Goal: Task Accomplishment & Management: Complete application form

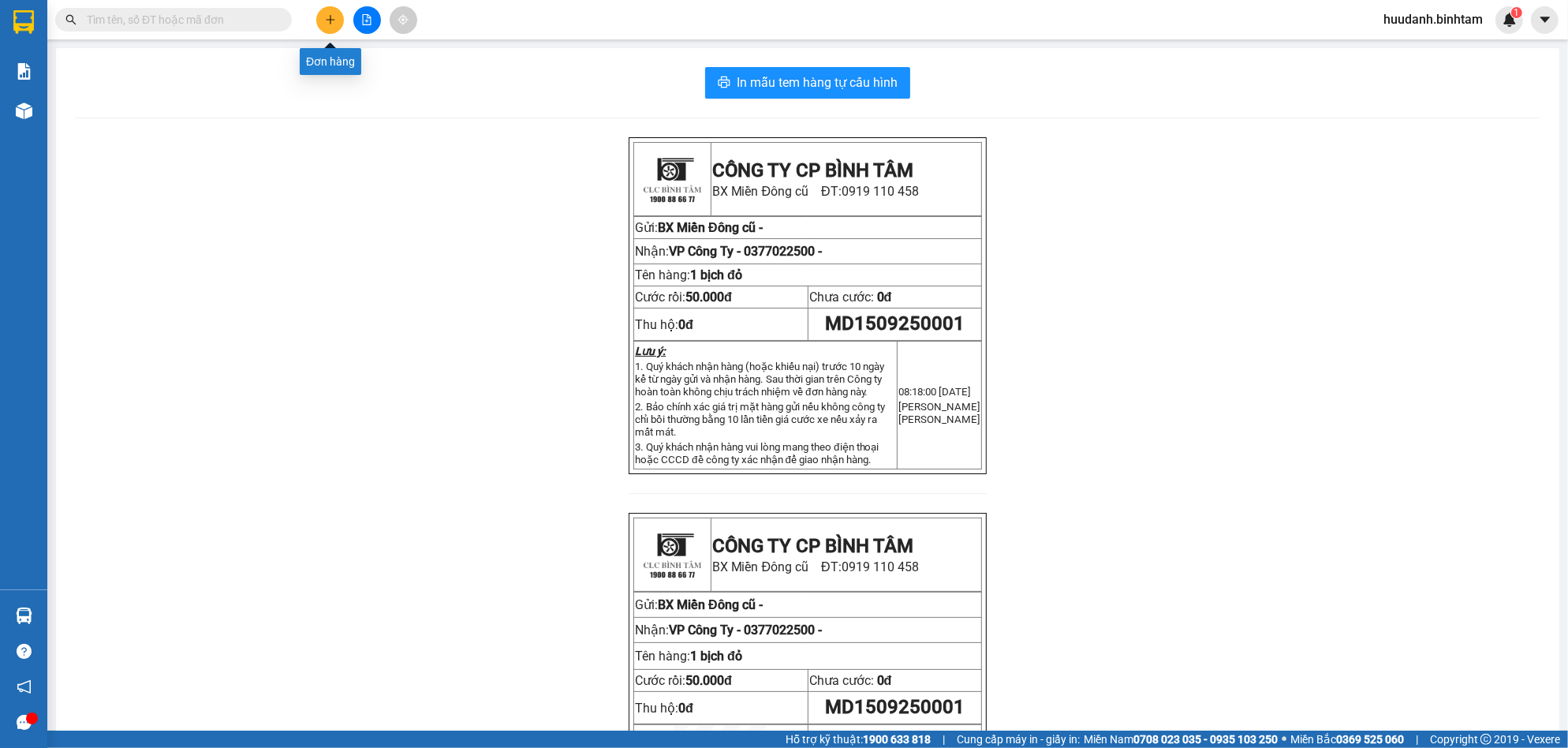
click at [326, 18] on icon "plus" at bounding box center [331, 20] width 11 height 11
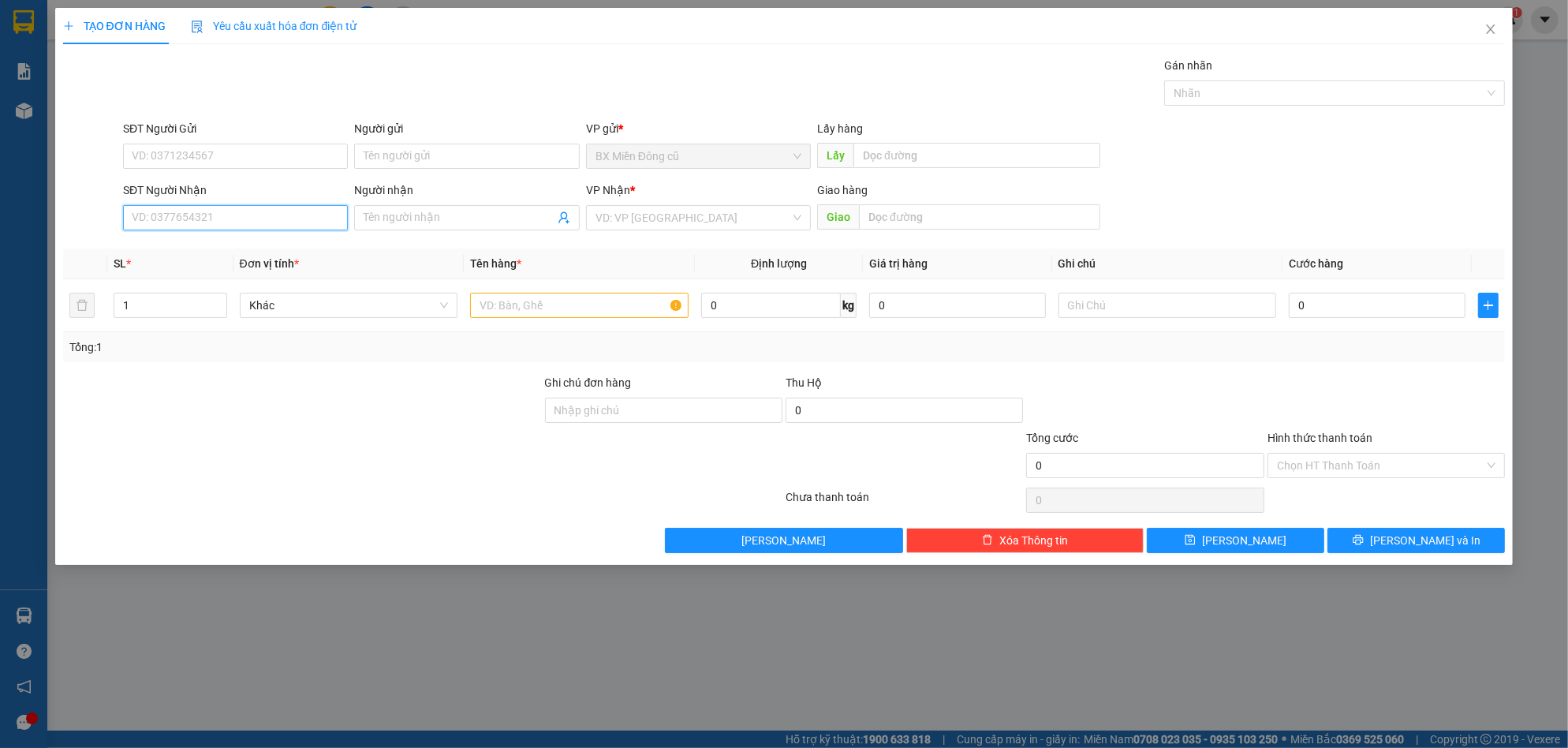
click at [247, 206] on input "SĐT Người Nhận" at bounding box center [235, 217] width 225 height 25
type input "0342175255"
click at [635, 212] on input "search" at bounding box center [693, 217] width 195 height 23
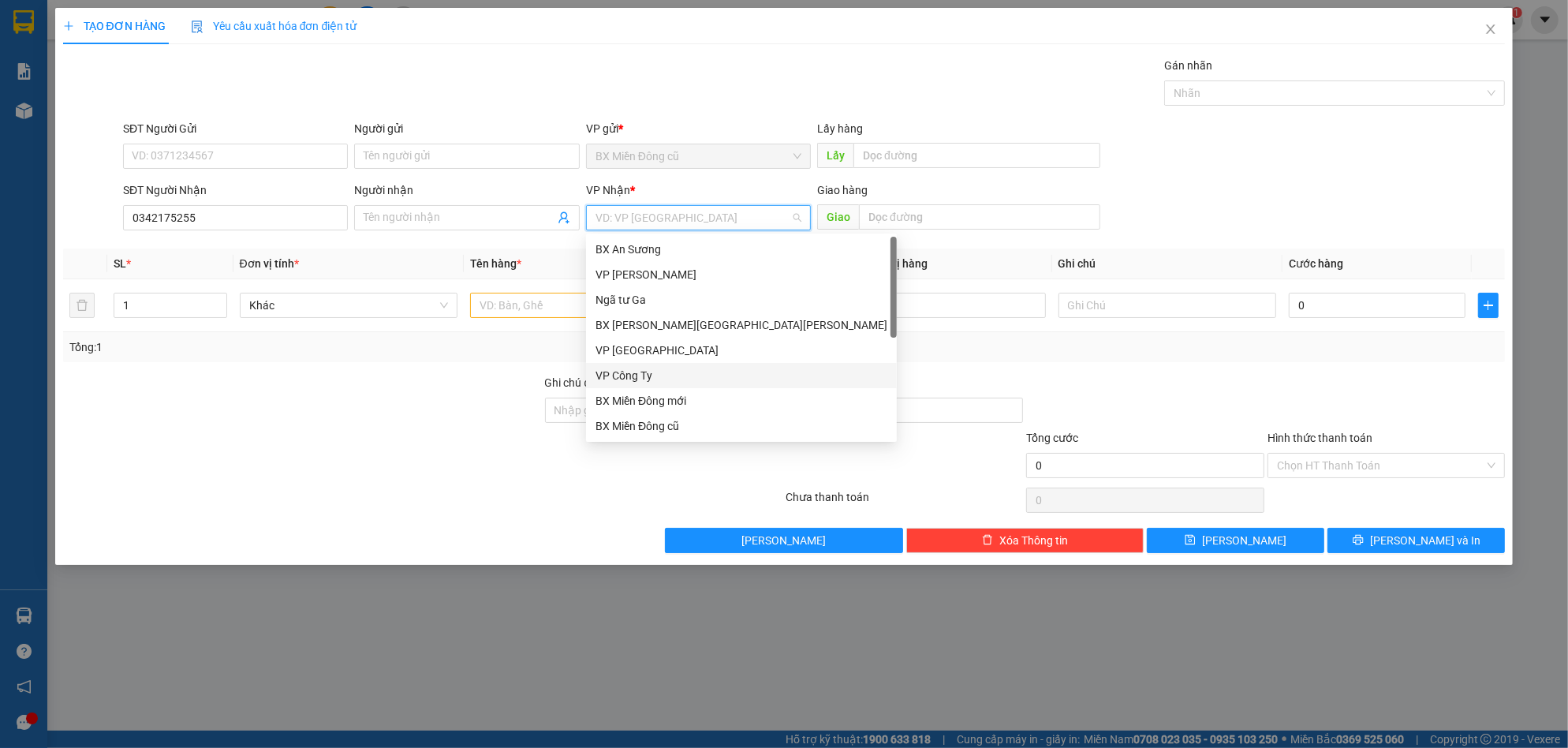
click at [631, 371] on div "VP Công Ty" at bounding box center [740, 375] width 291 height 18
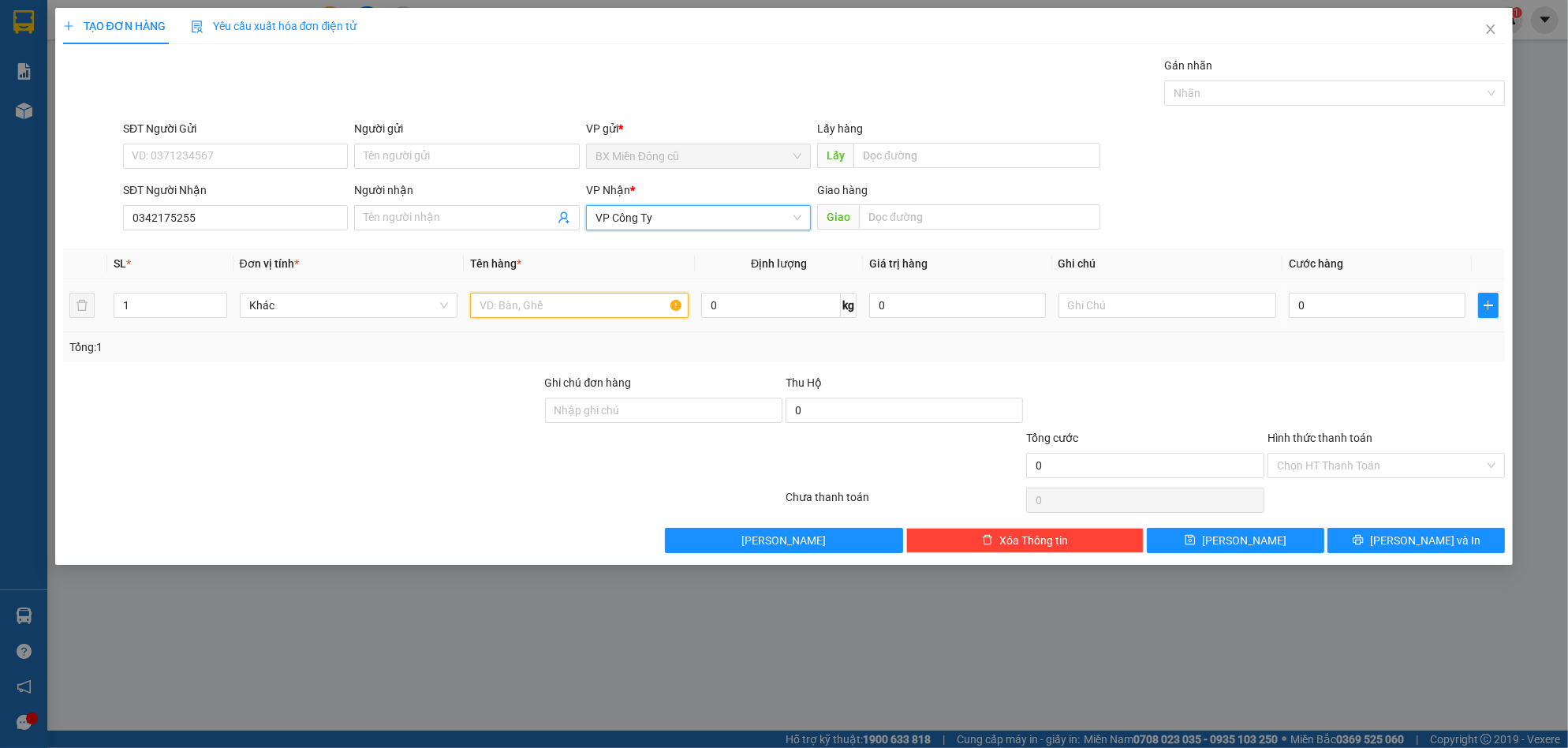
click at [513, 299] on input "text" at bounding box center [579, 305] width 218 height 25
paste input "ă"
paste input "ắng"
type input "1 bao trắng"
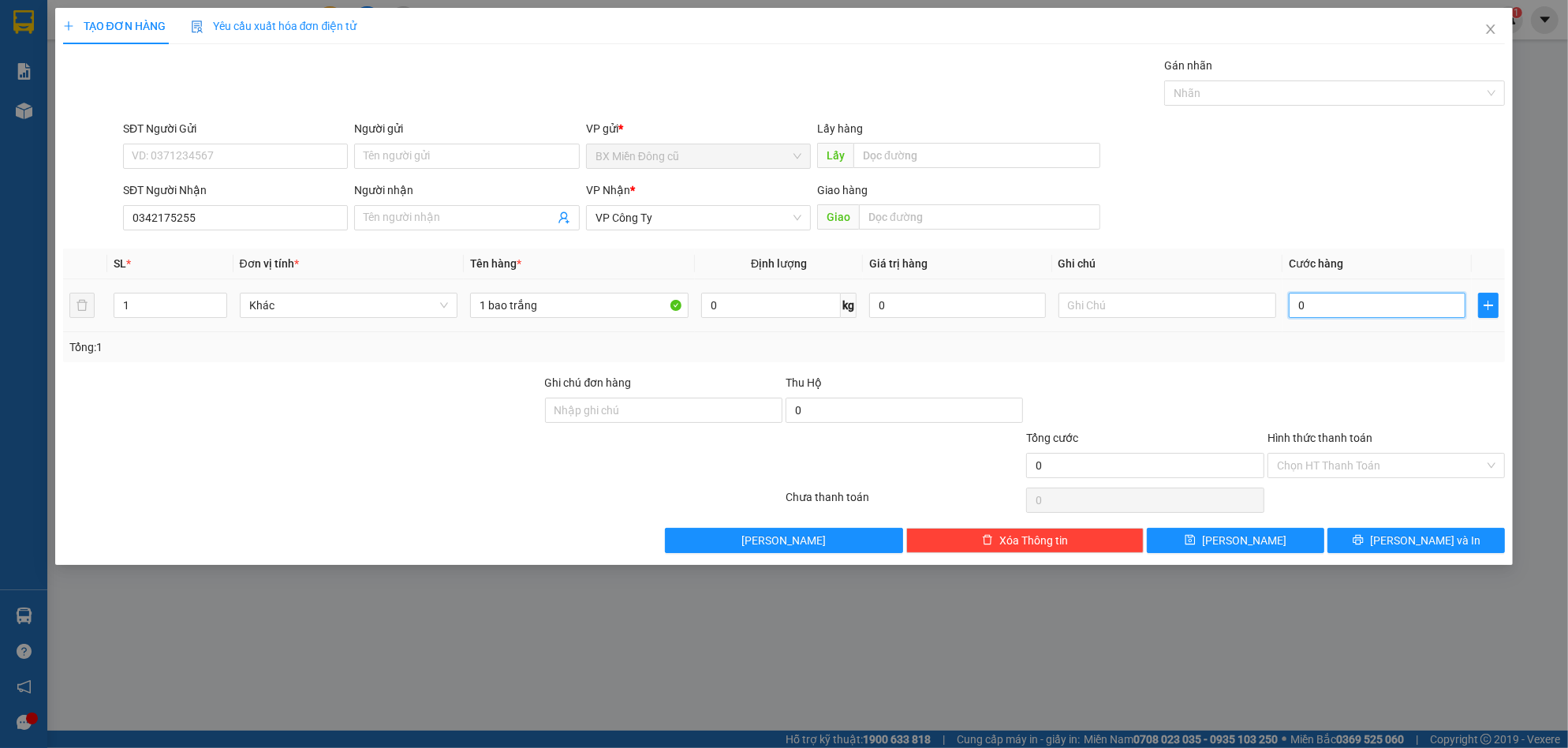
click at [1316, 305] on input "0" at bounding box center [1377, 305] width 177 height 25
type input "8"
type input "80"
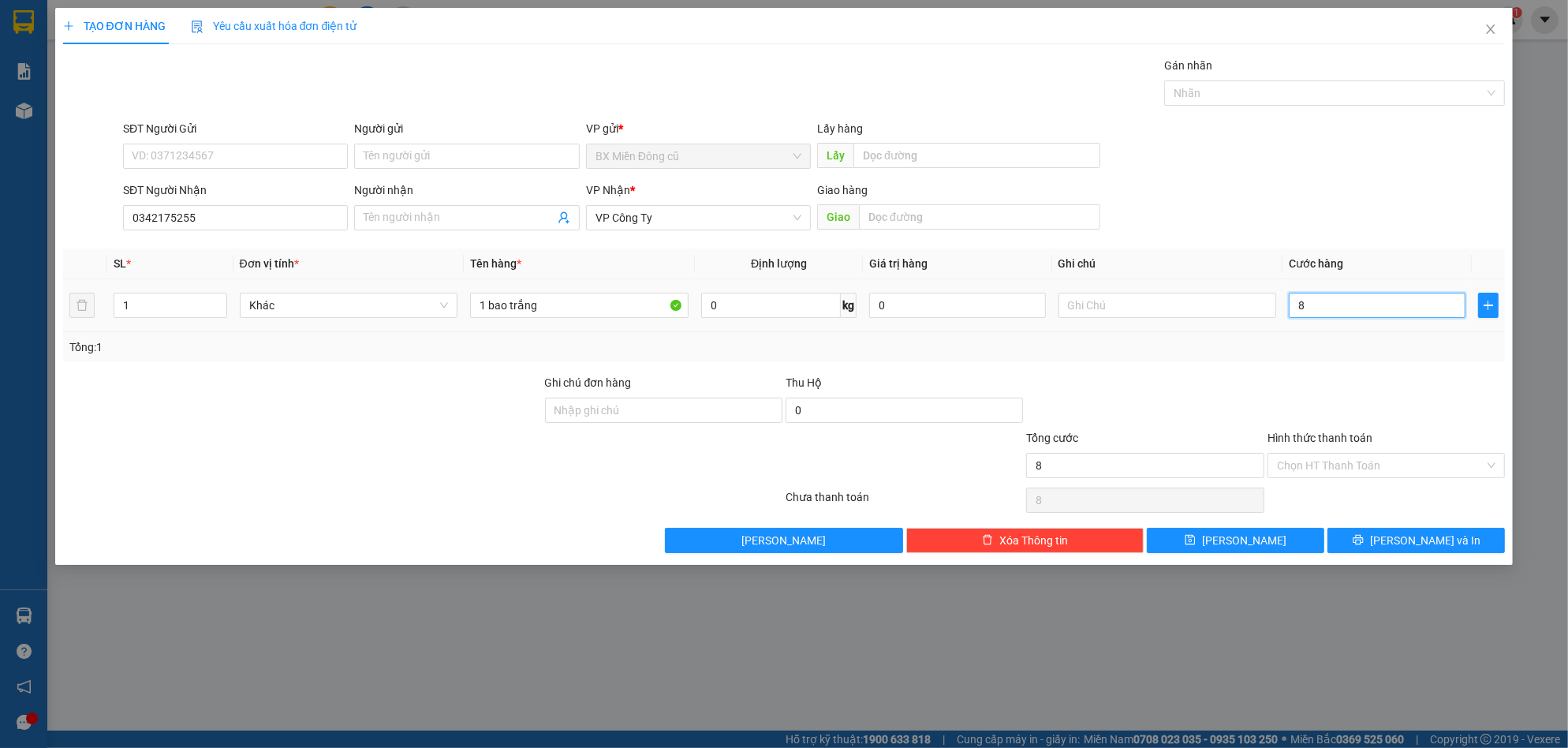
type input "80"
type input "800"
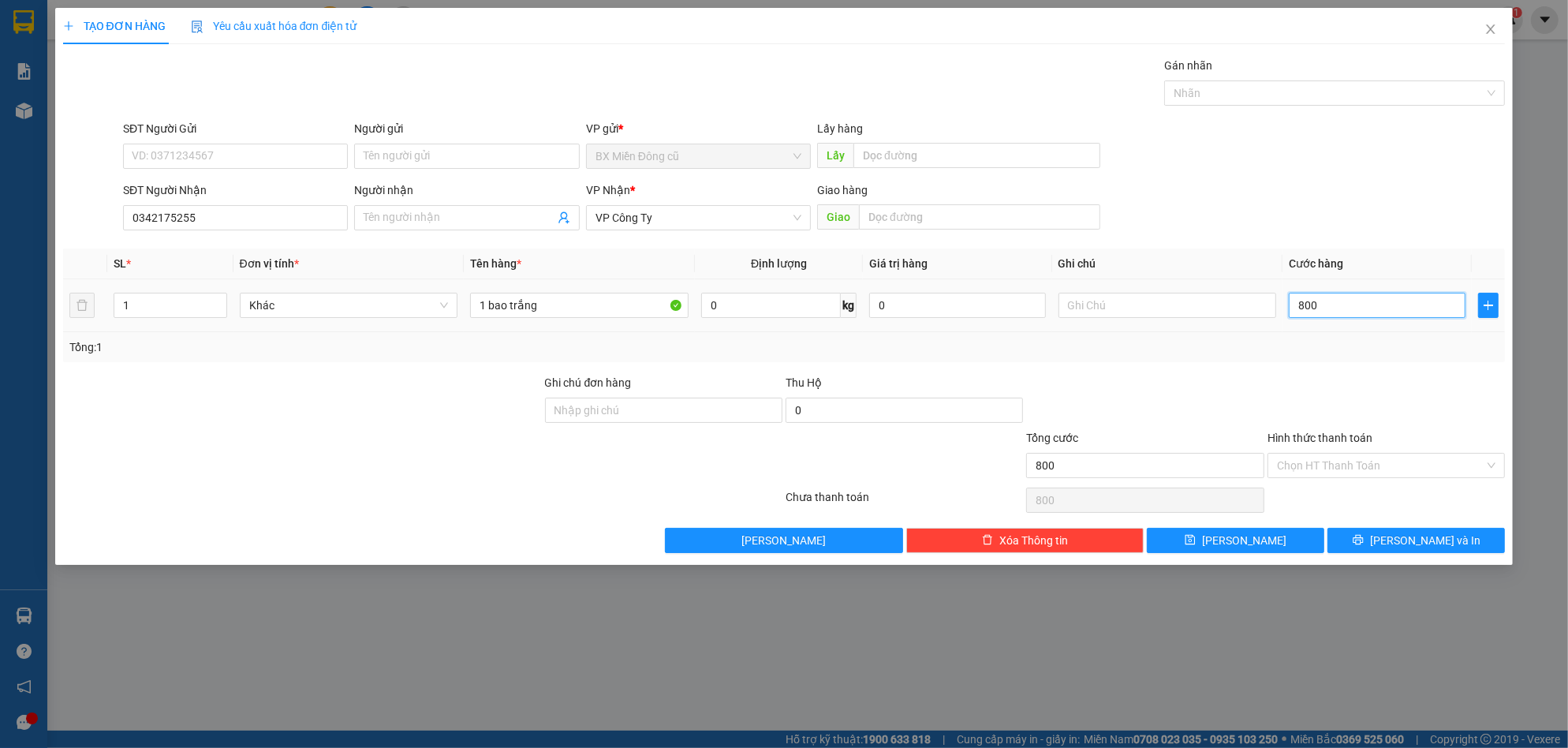
type input "8.000"
type input "80.000"
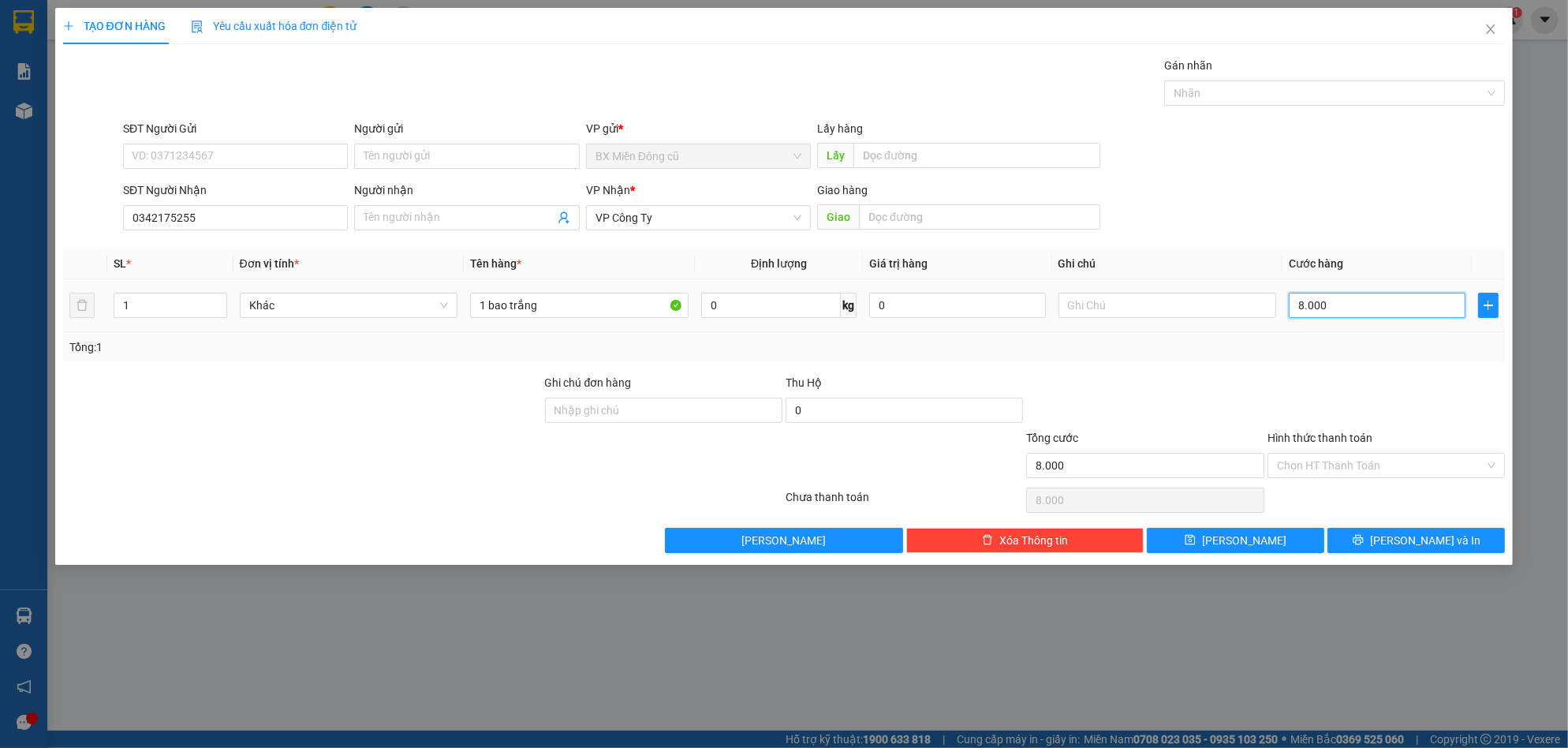
type input "80.000"
drag, startPoint x: 1386, startPoint y: 533, endPoint x: 1394, endPoint y: 543, distance: 12.8
click at [1386, 534] on button "[PERSON_NAME] và In" at bounding box center [1415, 540] width 177 height 25
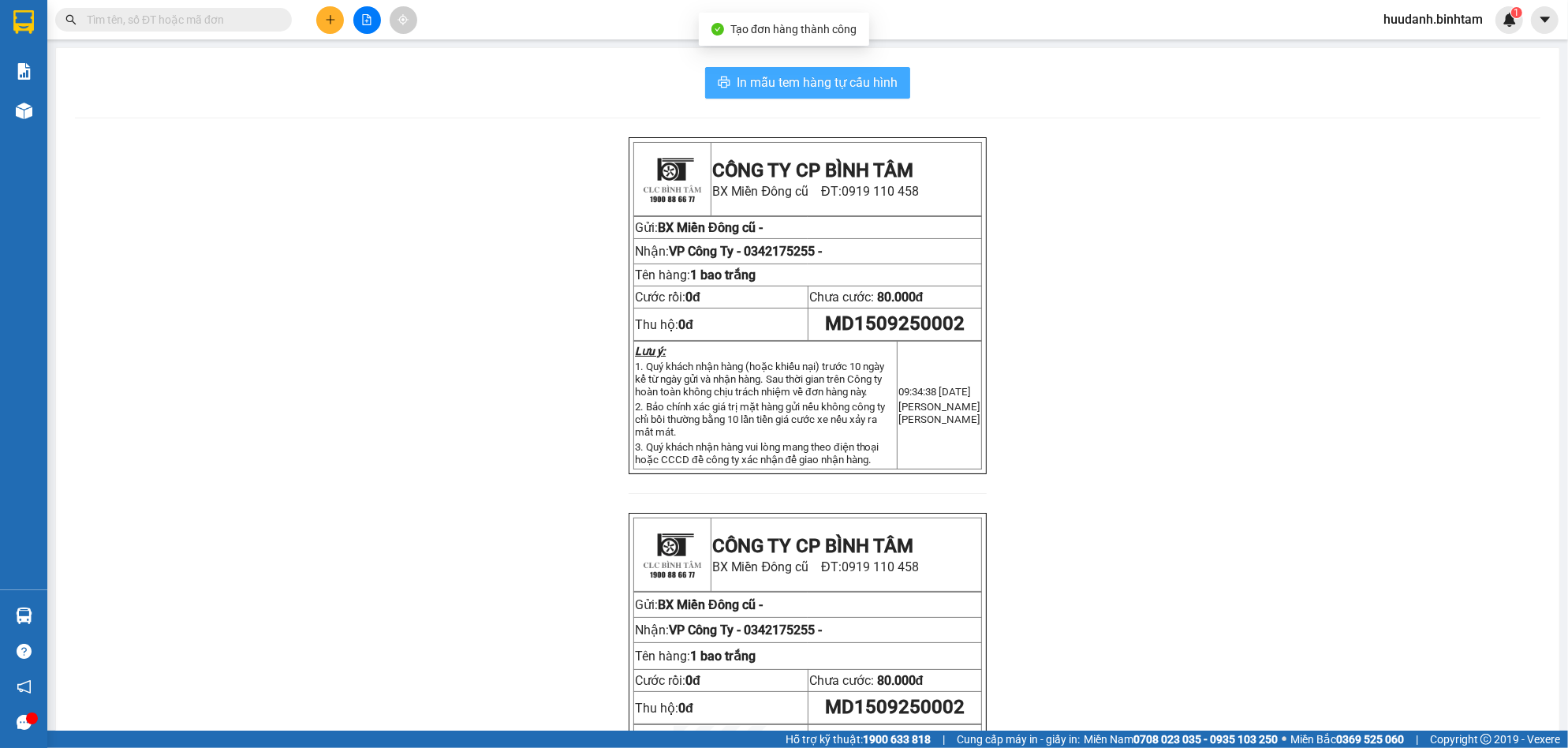
click at [871, 81] on span "In mẫu tem hàng tự cấu hình" at bounding box center [817, 82] width 161 height 20
click at [330, 34] on div "Kết quả tìm kiếm ( 0 ) Bộ lọc No Data huudanh.binhtam 1" at bounding box center [784, 20] width 1568 height 39
click at [331, 23] on icon "plus" at bounding box center [331, 20] width 11 height 11
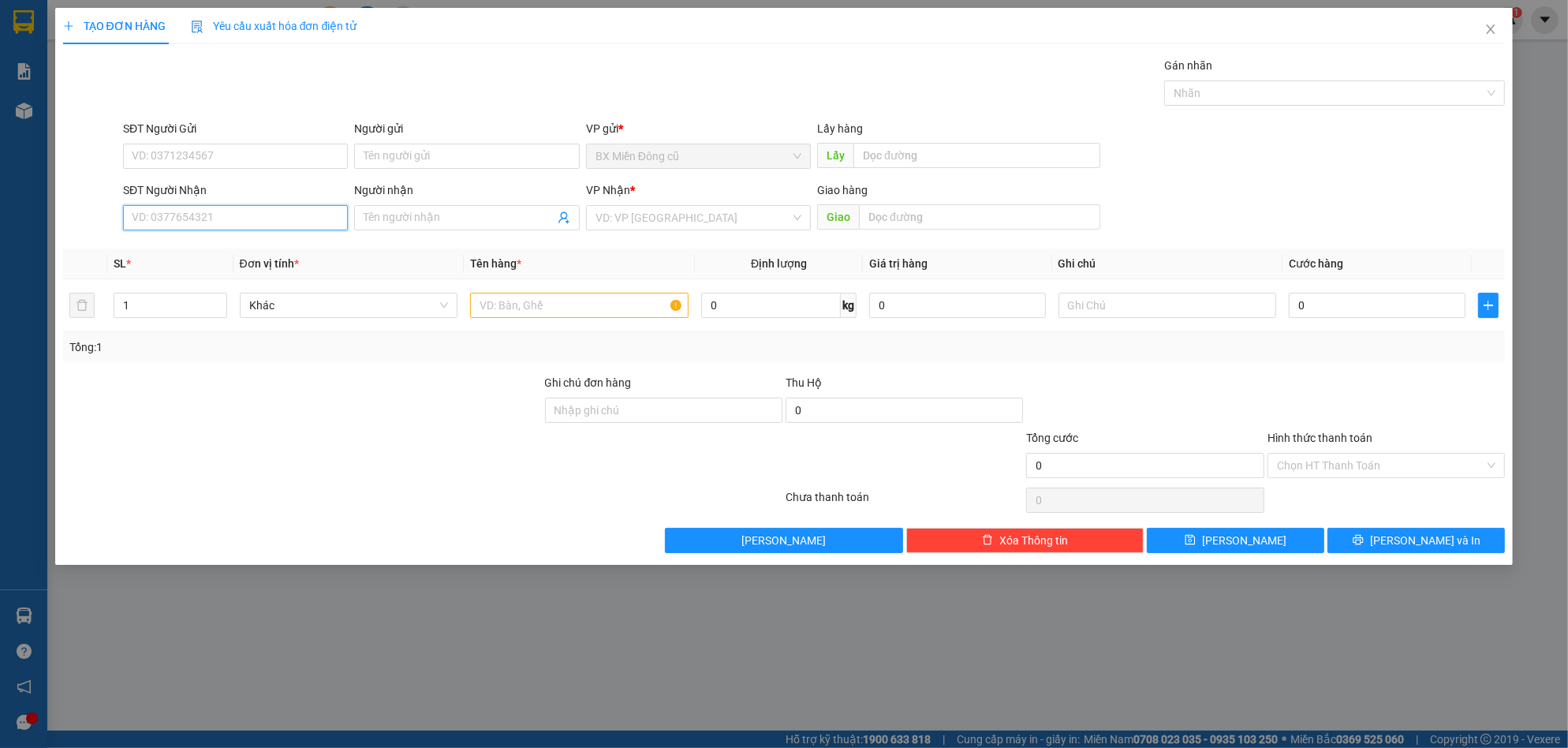
click at [211, 209] on input "SĐT Người Nhận" at bounding box center [235, 217] width 225 height 25
type input "0931819553"
click at [696, 225] on input "search" at bounding box center [693, 217] width 195 height 23
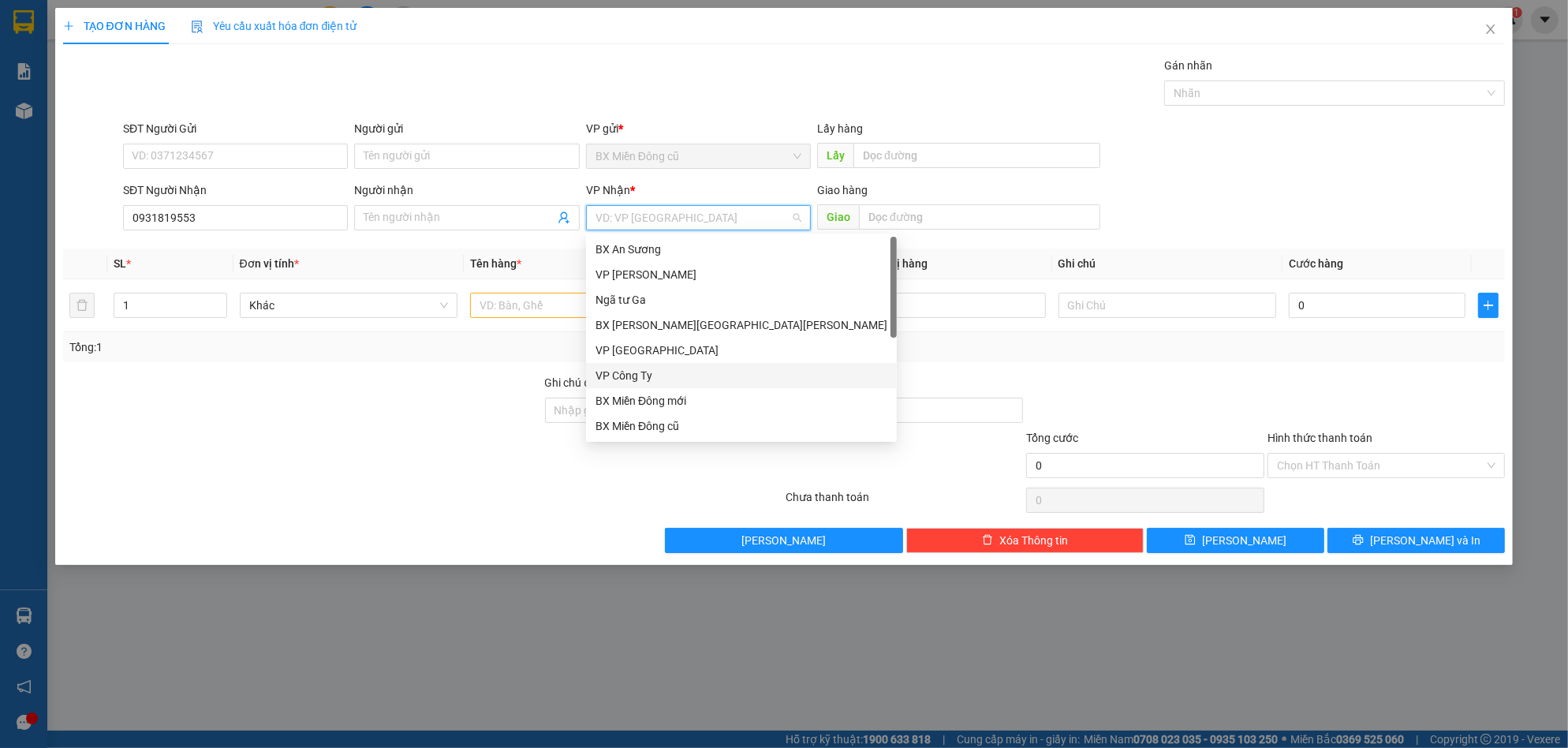
click at [645, 369] on div "VP Công Ty" at bounding box center [740, 375] width 291 height 18
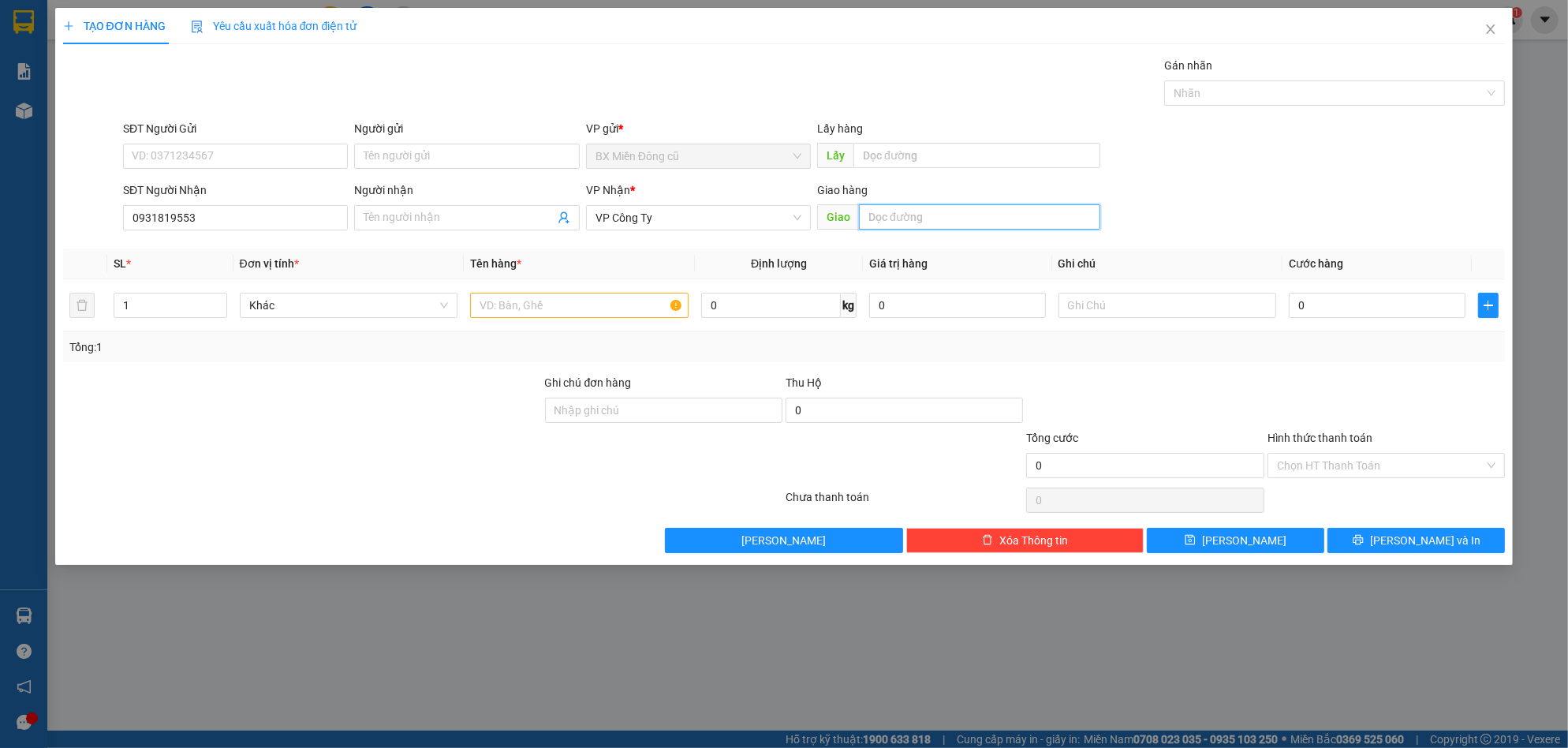
click at [896, 227] on input "text" at bounding box center [979, 217] width 242 height 25
click at [664, 310] on input "text" at bounding box center [579, 305] width 218 height 25
paste input "ôp"
paste input "ốp"
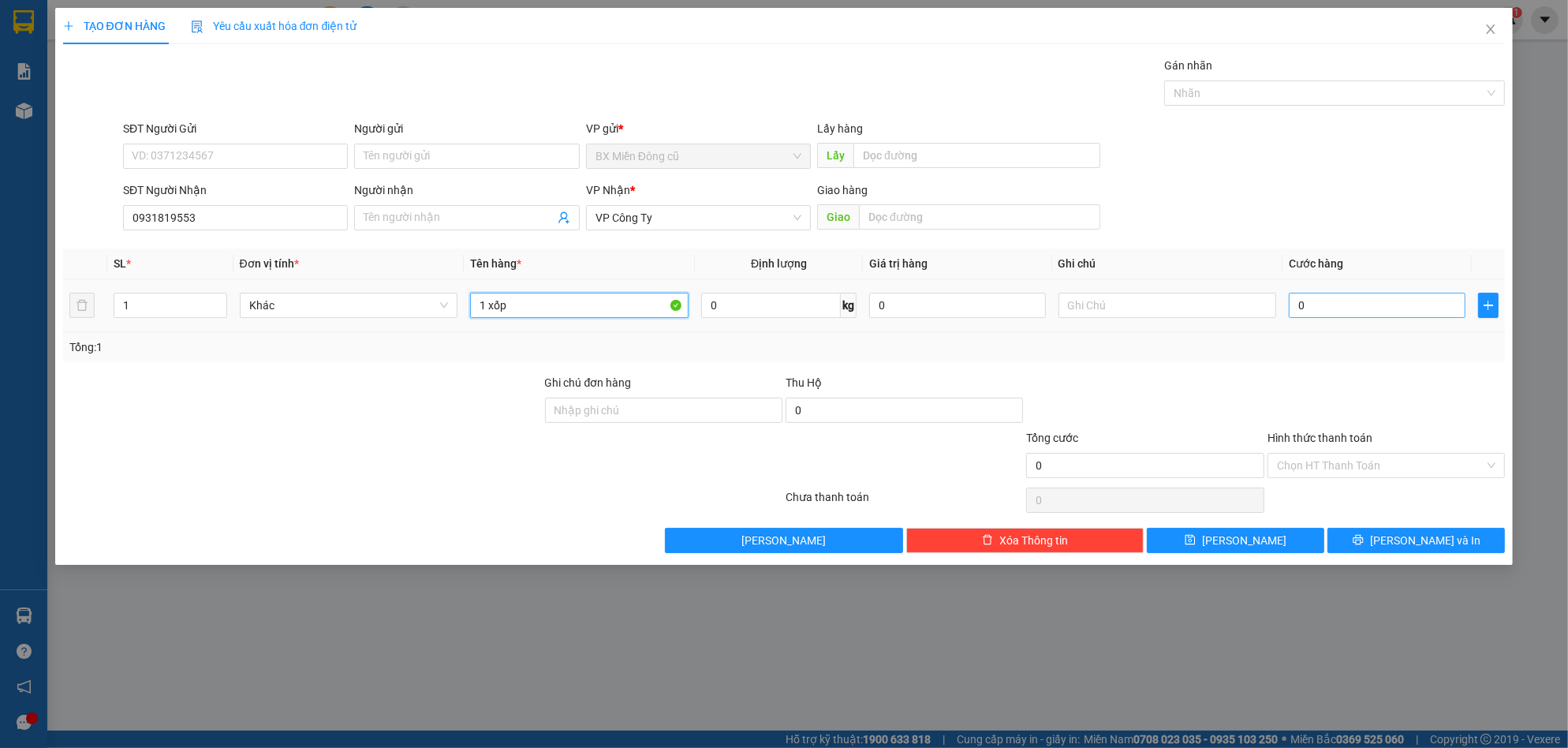
type input "1 xốp"
click at [1332, 316] on input "0" at bounding box center [1377, 305] width 177 height 25
type input "7"
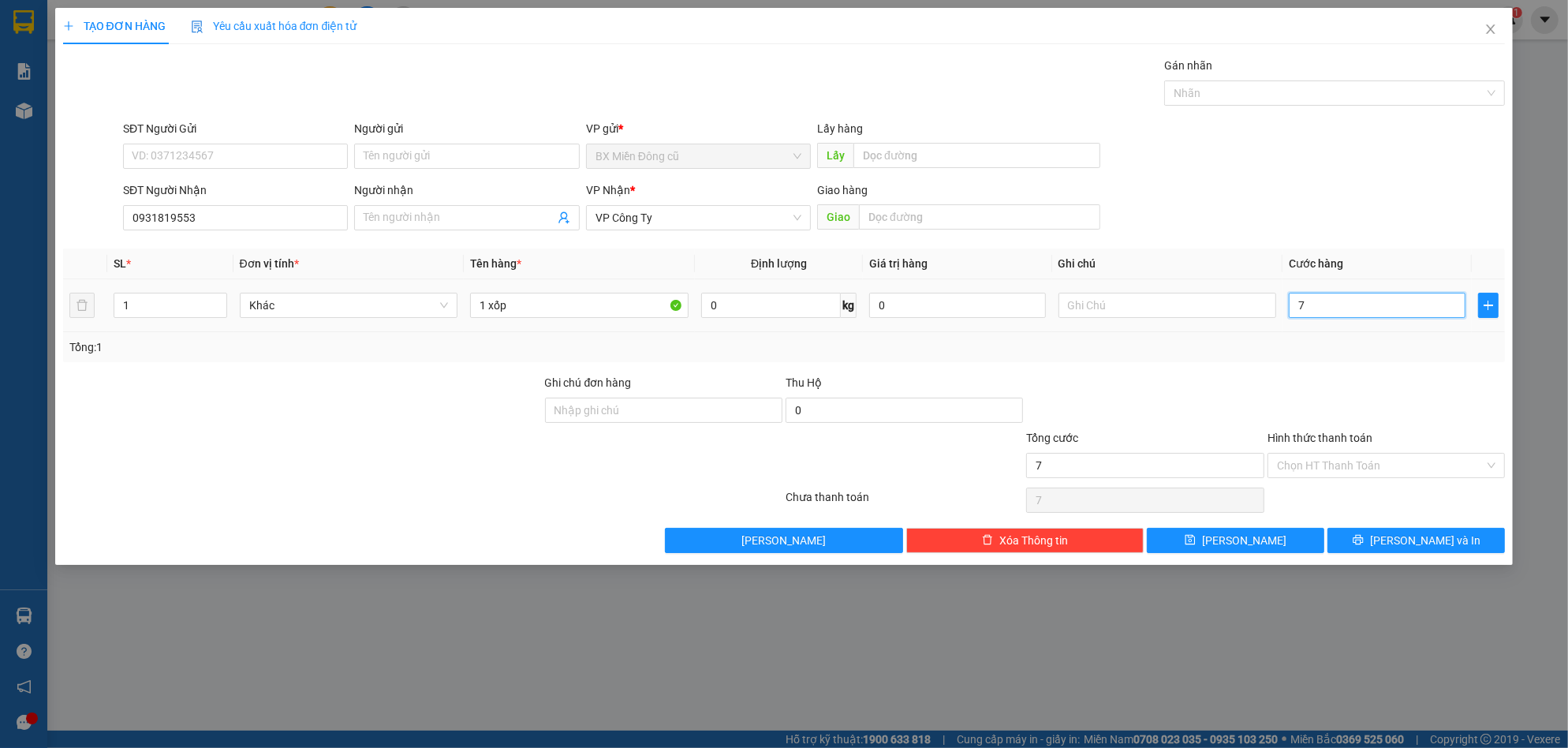
type input "70"
type input "700"
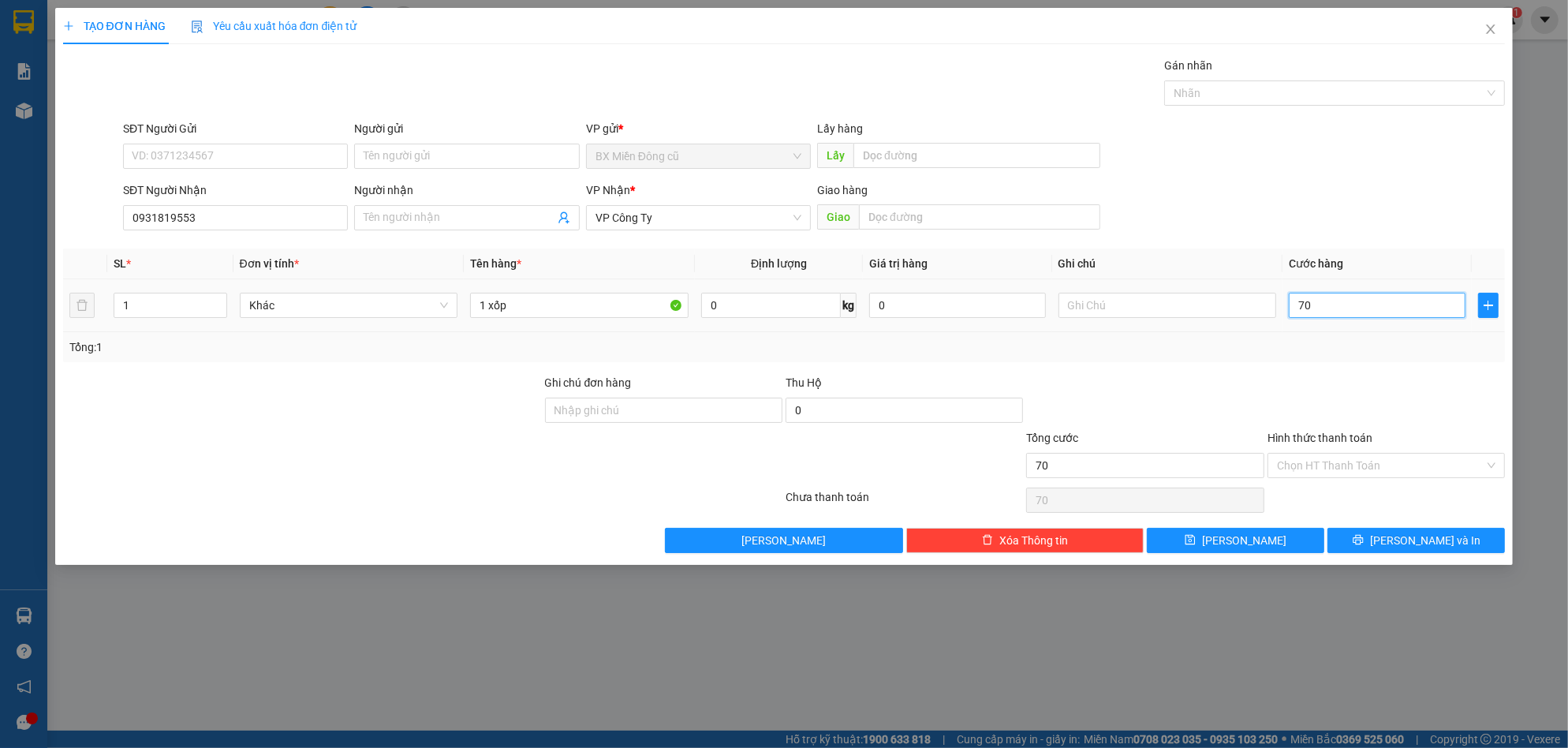
type input "700"
type input "7.000"
type input "70.000"
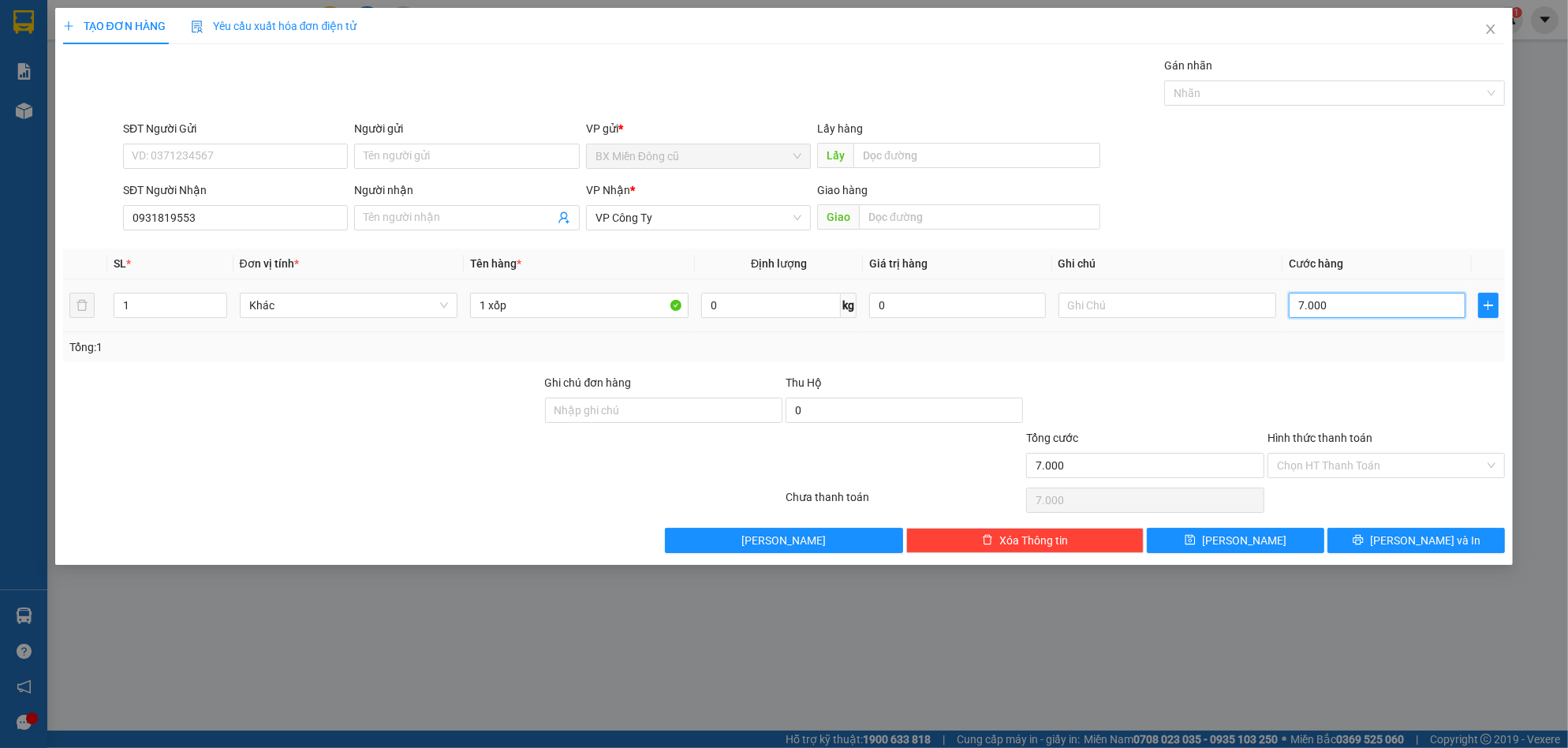
type input "70.000"
click at [1333, 455] on input "Hình thức thanh toán" at bounding box center [1380, 465] width 207 height 23
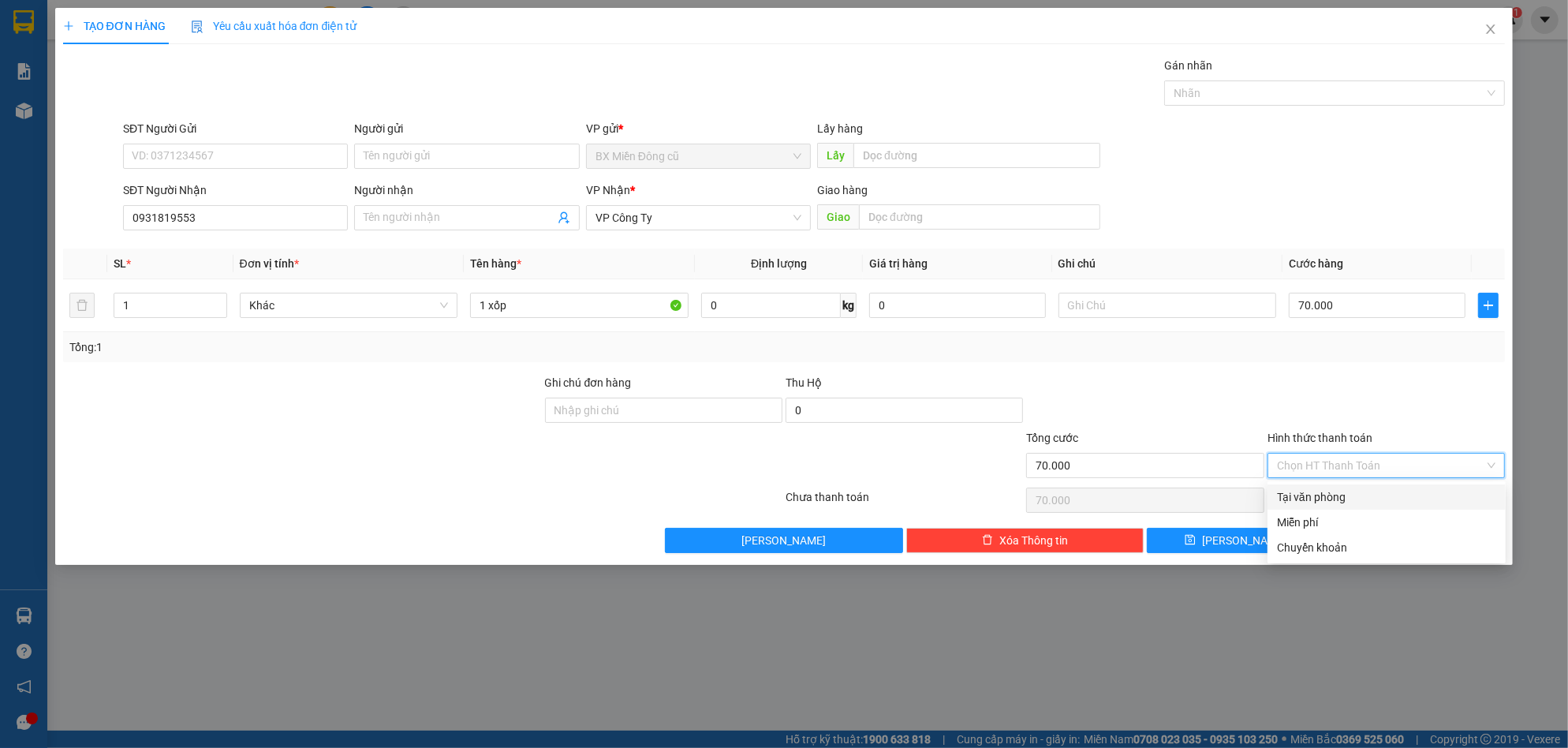
click at [1296, 499] on div "Tại văn phòng" at bounding box center [1386, 497] width 219 height 18
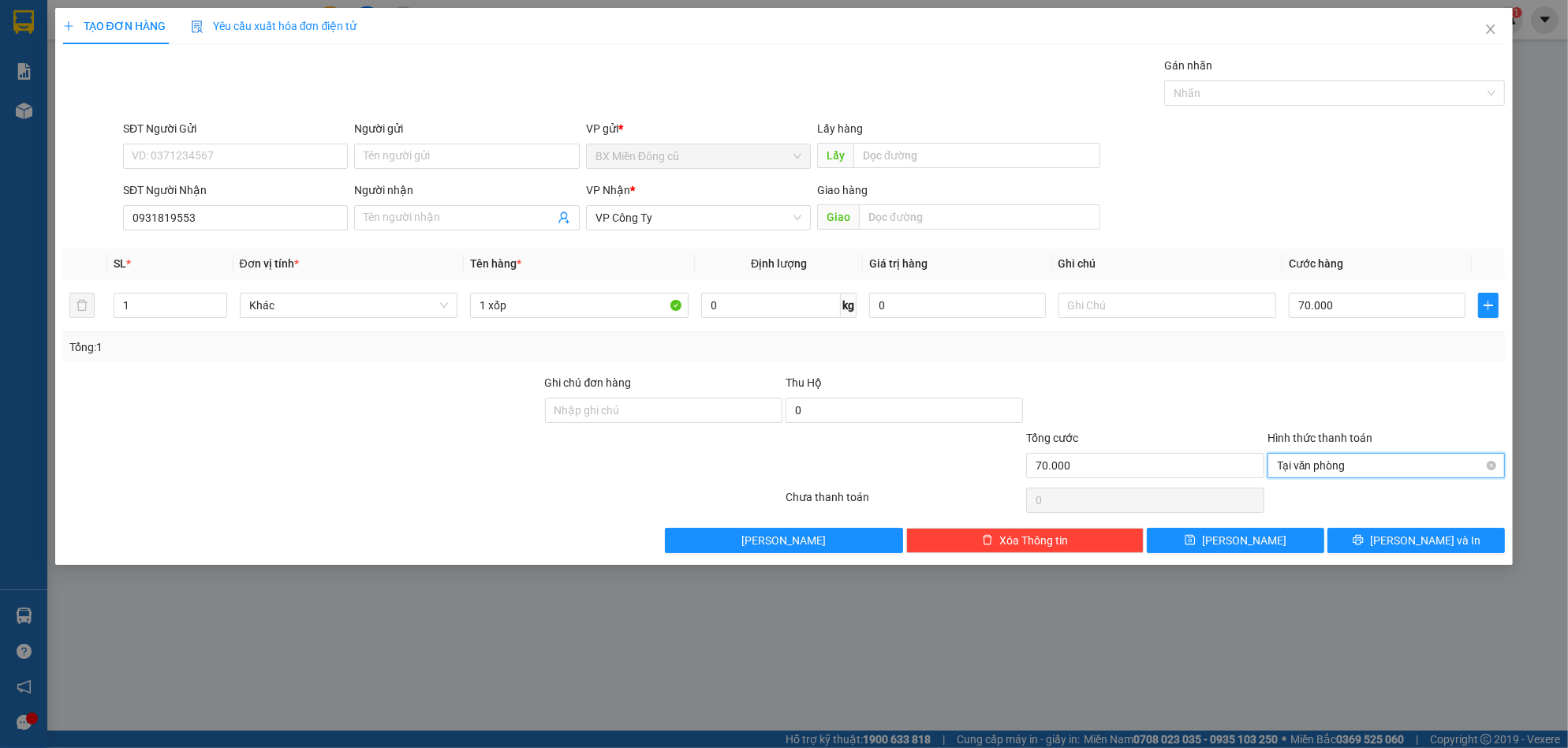
click at [1322, 457] on span "Tại văn phòng" at bounding box center [1385, 465] width 218 height 23
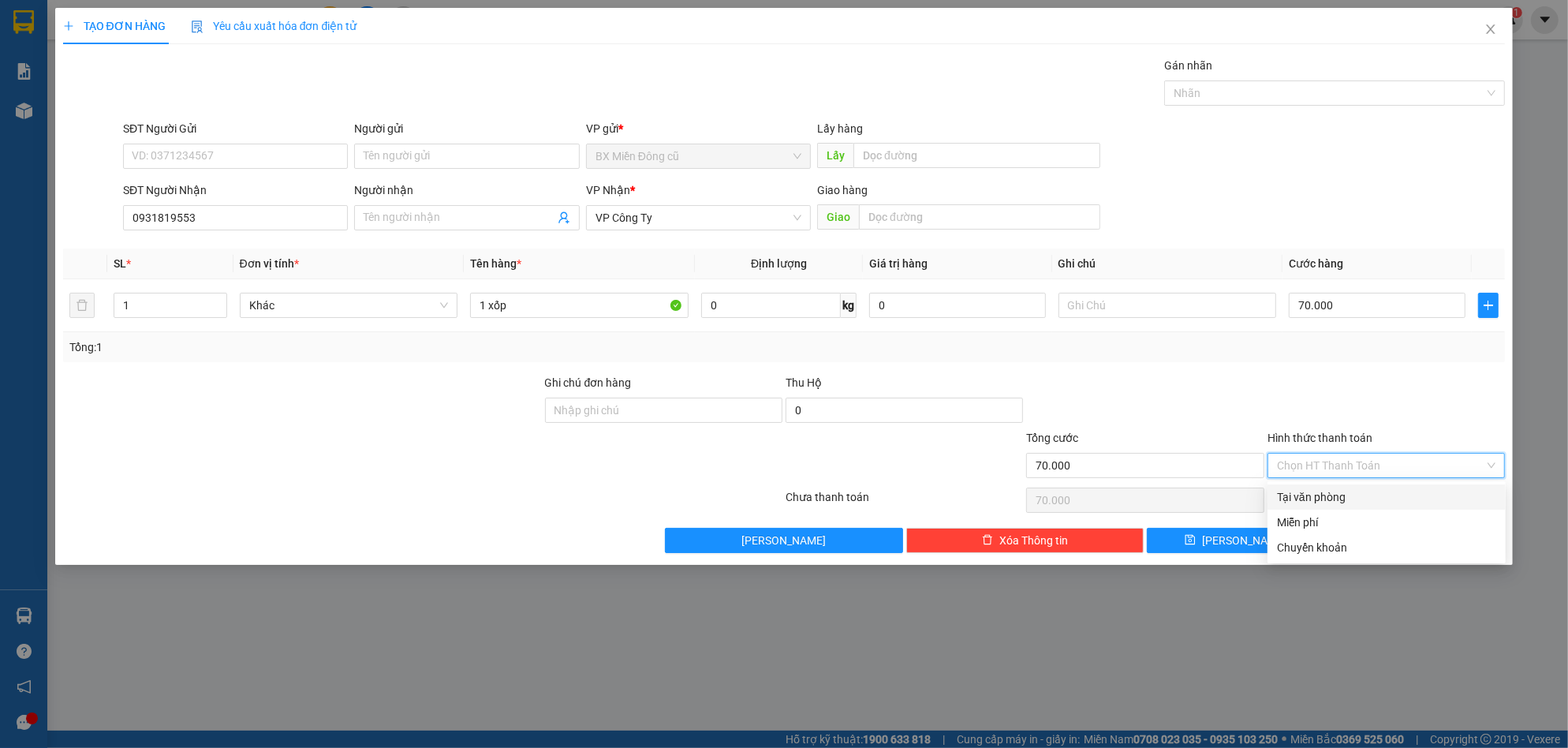
click at [1331, 503] on div "Tại văn phòng" at bounding box center [1386, 497] width 219 height 18
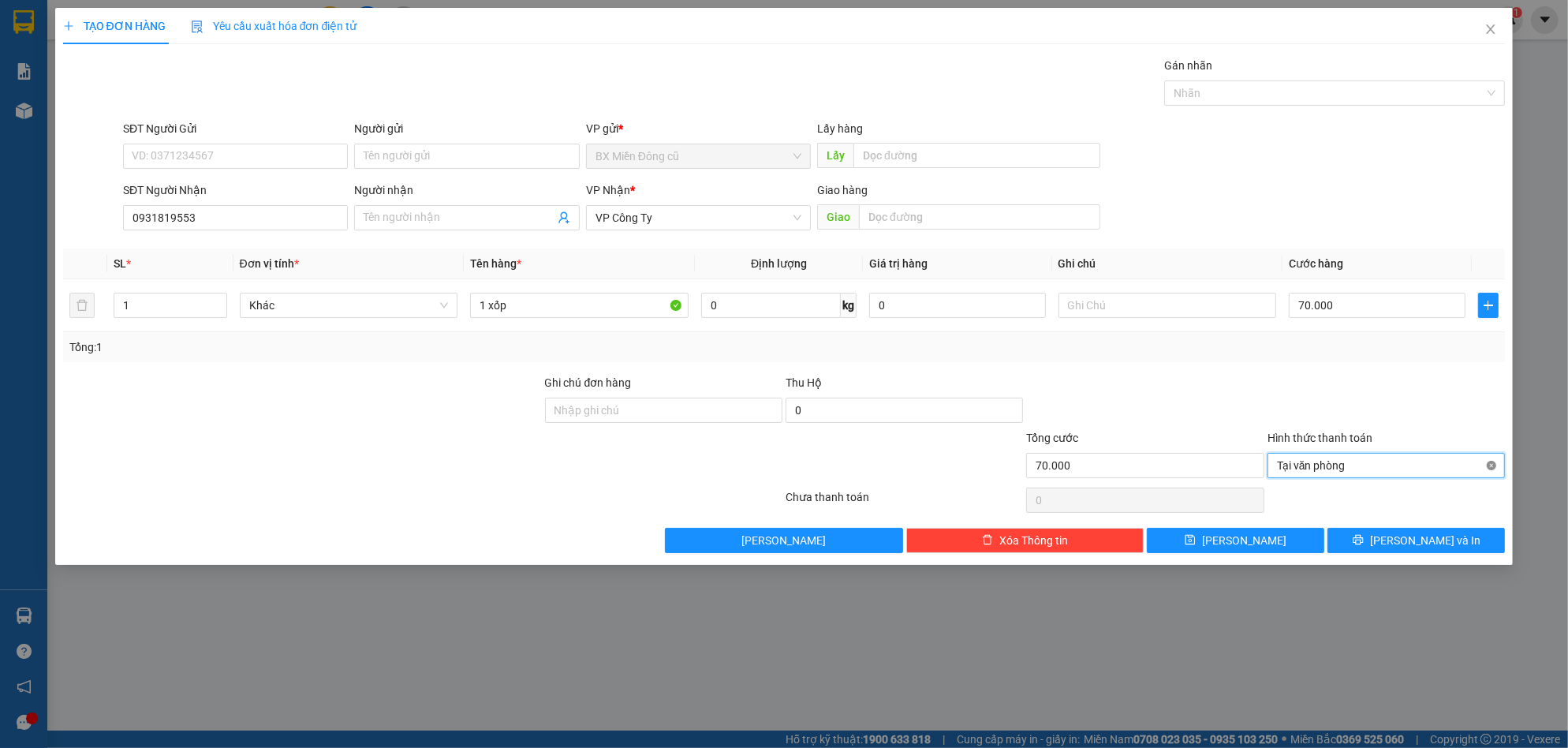
type input "70.000"
click at [1364, 546] on icon "printer" at bounding box center [1358, 540] width 11 height 11
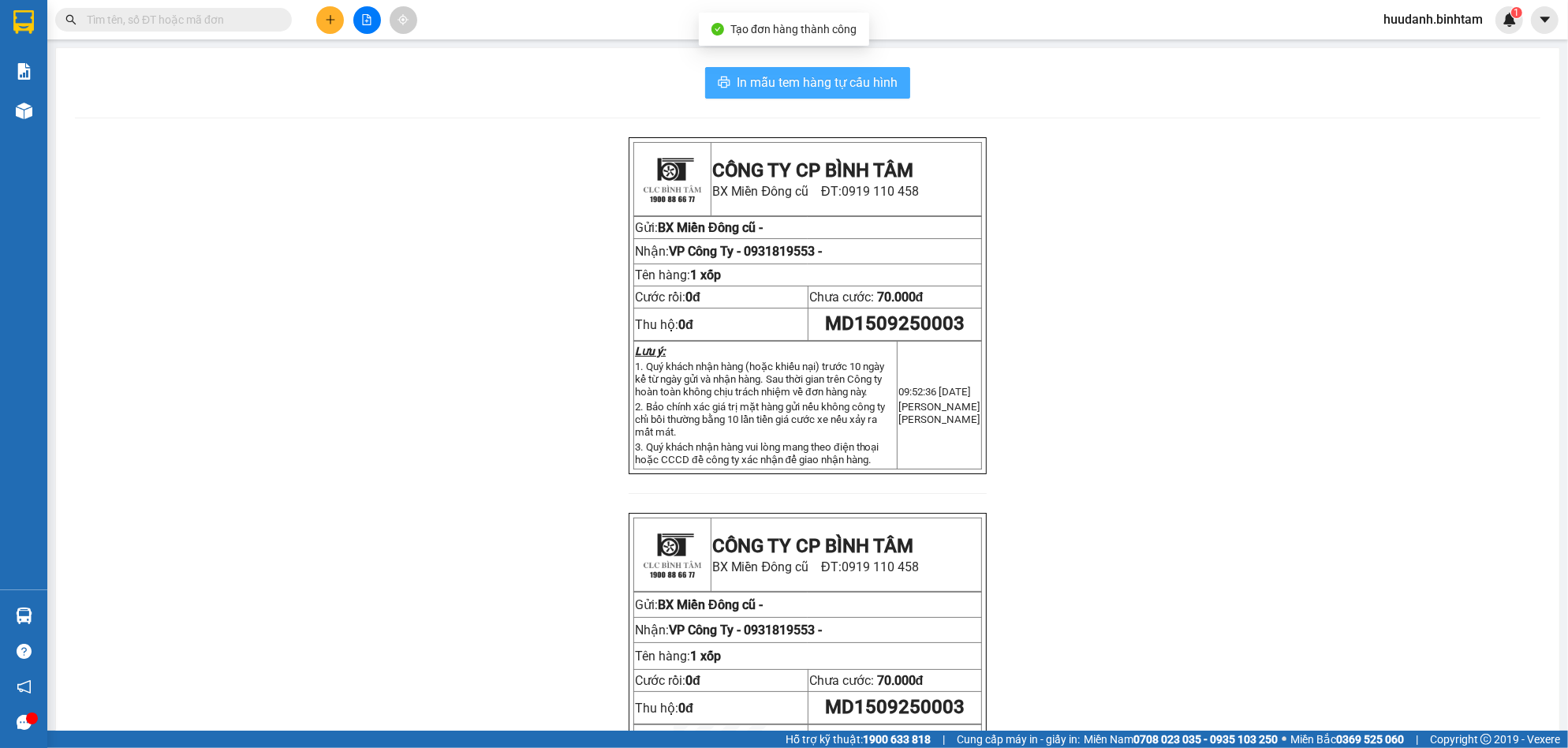
click at [849, 86] on span "In mẫu tem hàng tự cấu hình" at bounding box center [817, 82] width 161 height 20
click at [326, 26] on button at bounding box center [329, 20] width 27 height 27
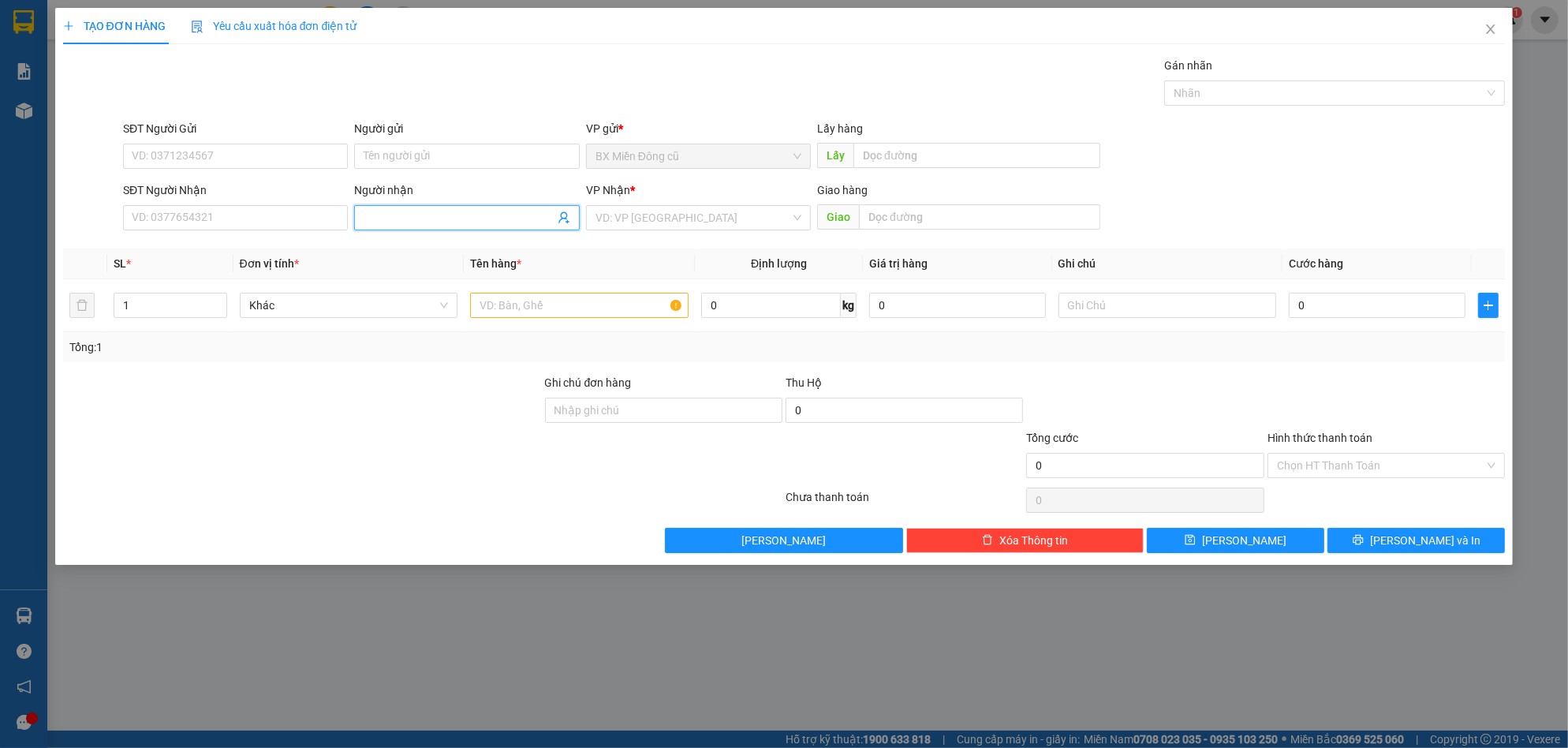
click at [390, 207] on span at bounding box center [467, 217] width 225 height 25
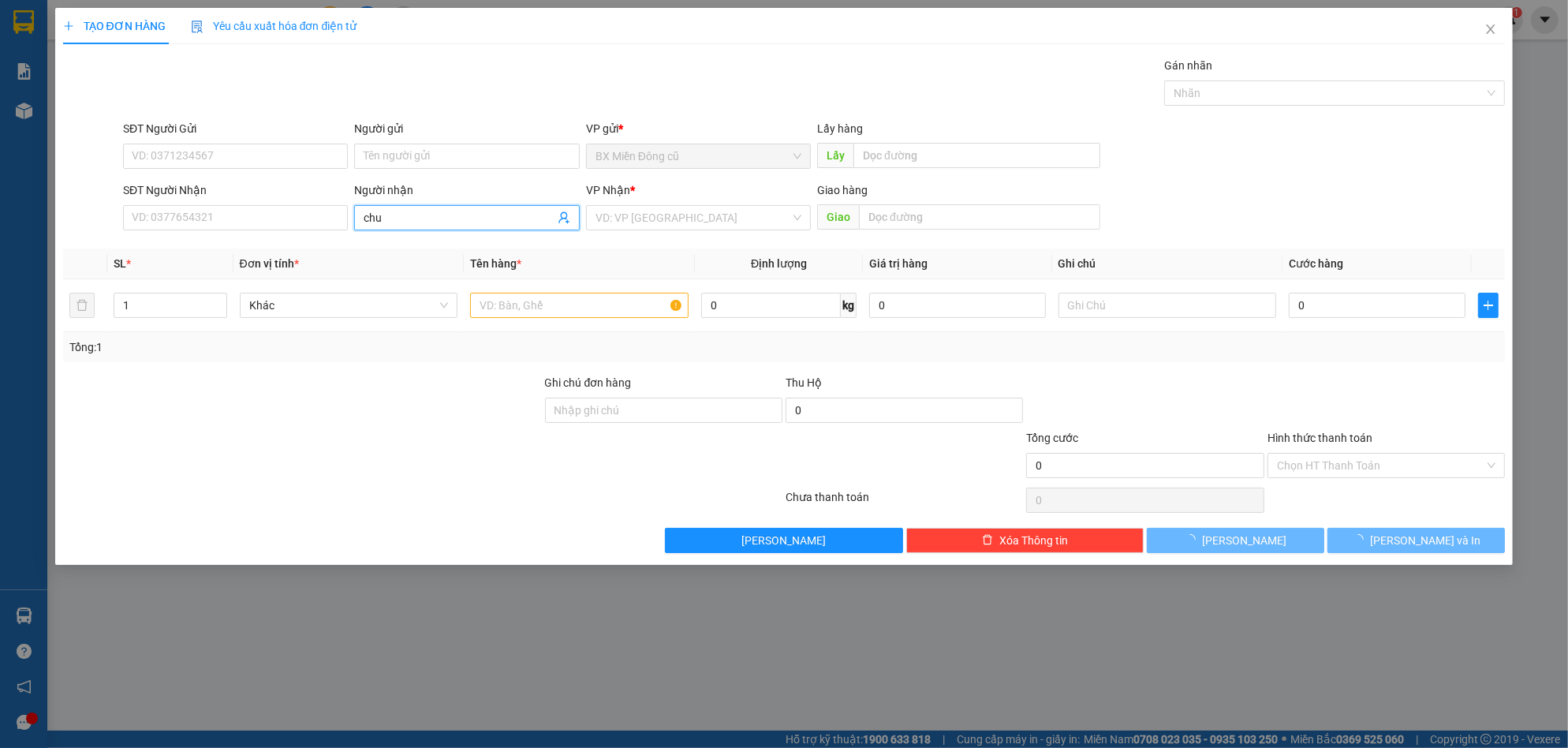
type input "chua"
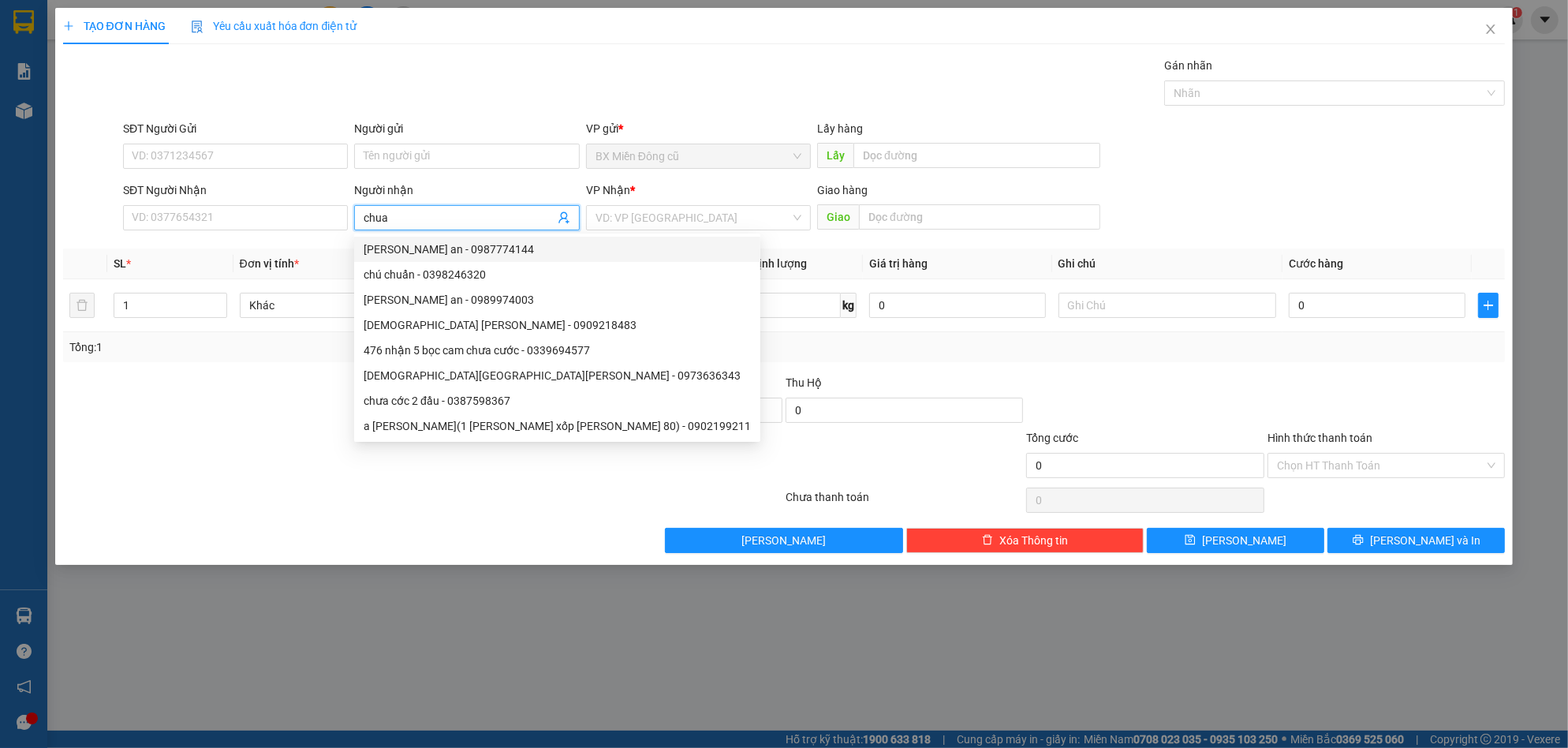
click at [455, 245] on div "chùa phước an - 0987774144" at bounding box center [557, 249] width 387 height 18
type input "0987774144"
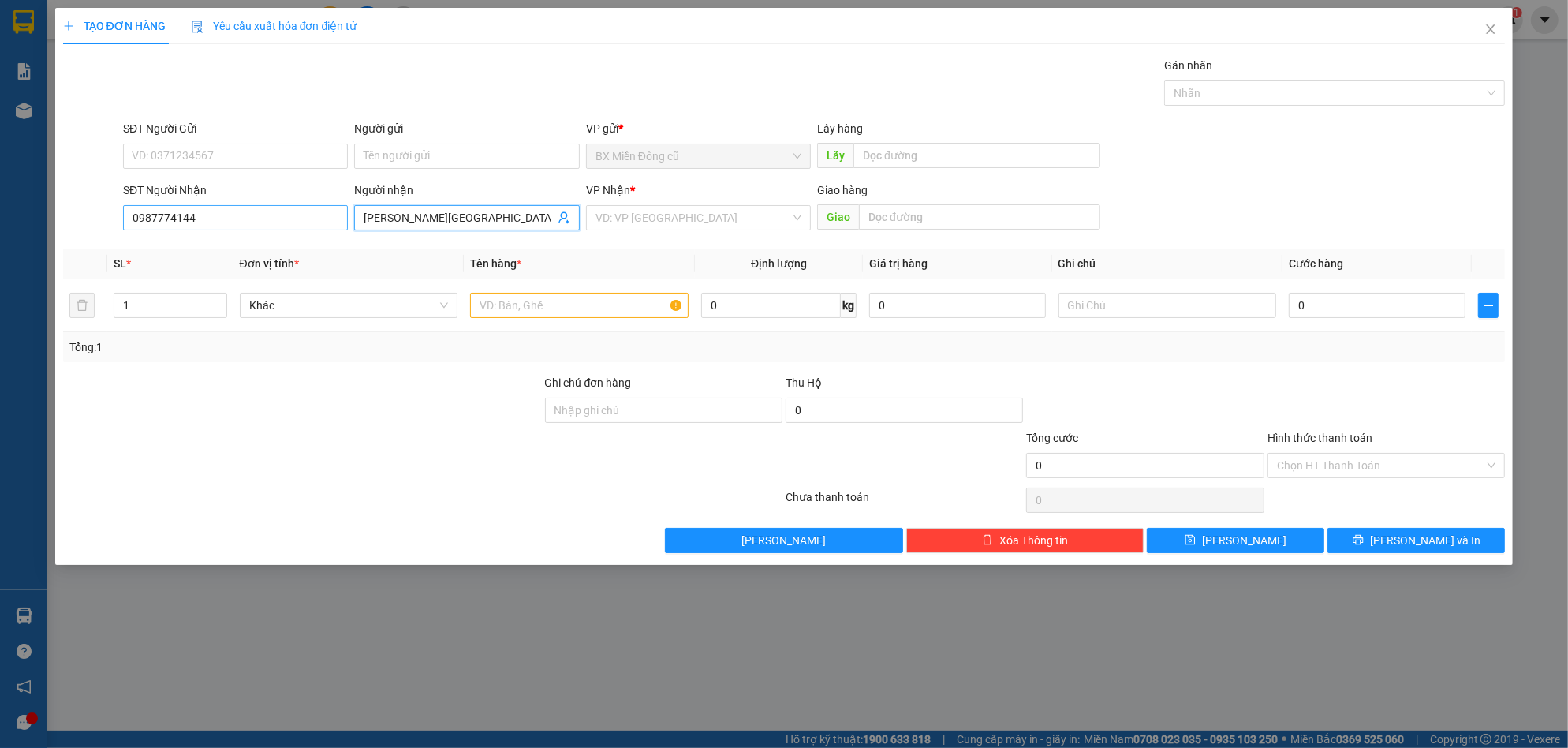
type input "chùa phước an"
click at [217, 205] on input "0987774144" at bounding box center [235, 217] width 225 height 25
type input "0987774144"
drag, startPoint x: 234, startPoint y: 245, endPoint x: 260, endPoint y: 260, distance: 30.0
click at [233, 245] on div "0987774144 - chùa phước an" at bounding box center [262, 249] width 261 height 18
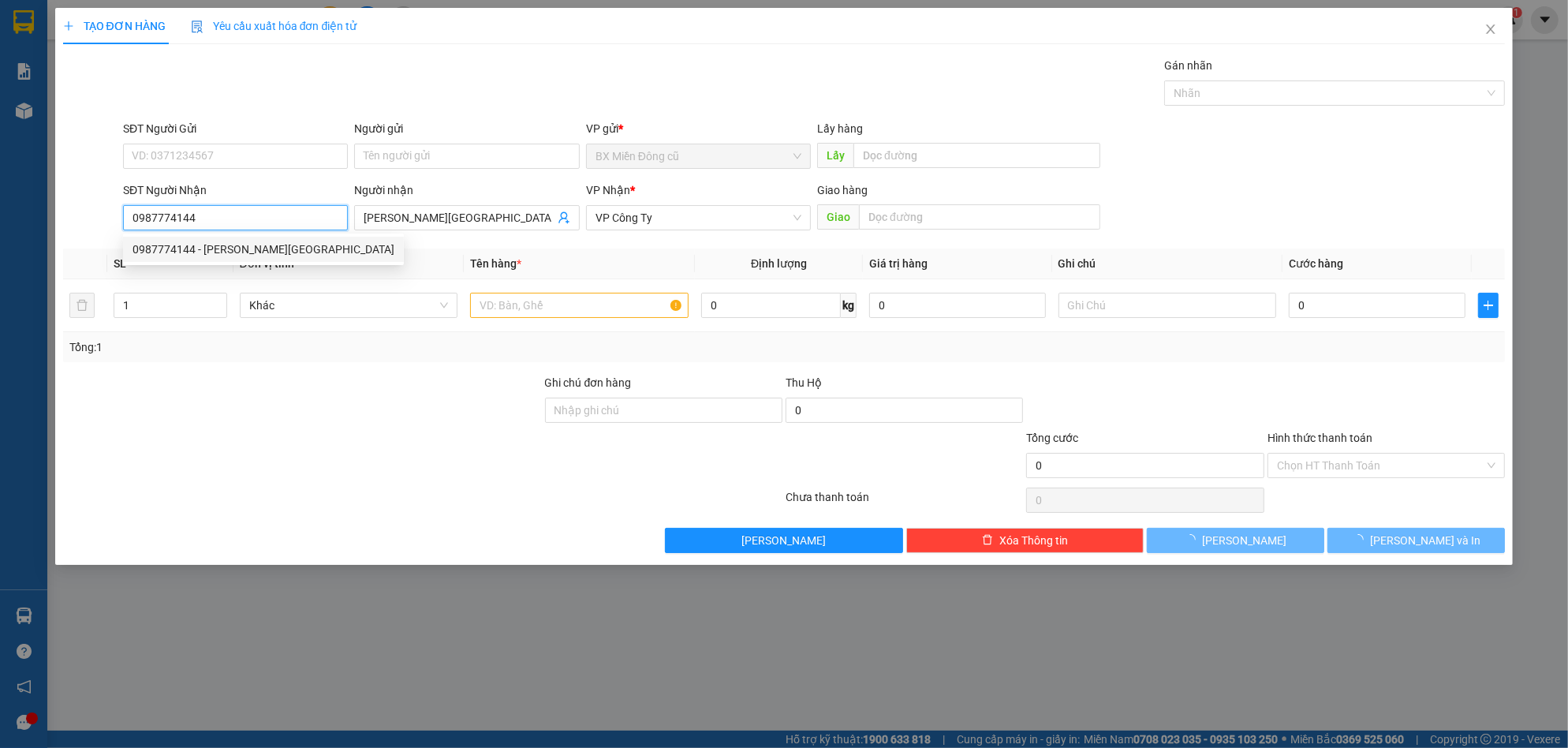
type input "100.000"
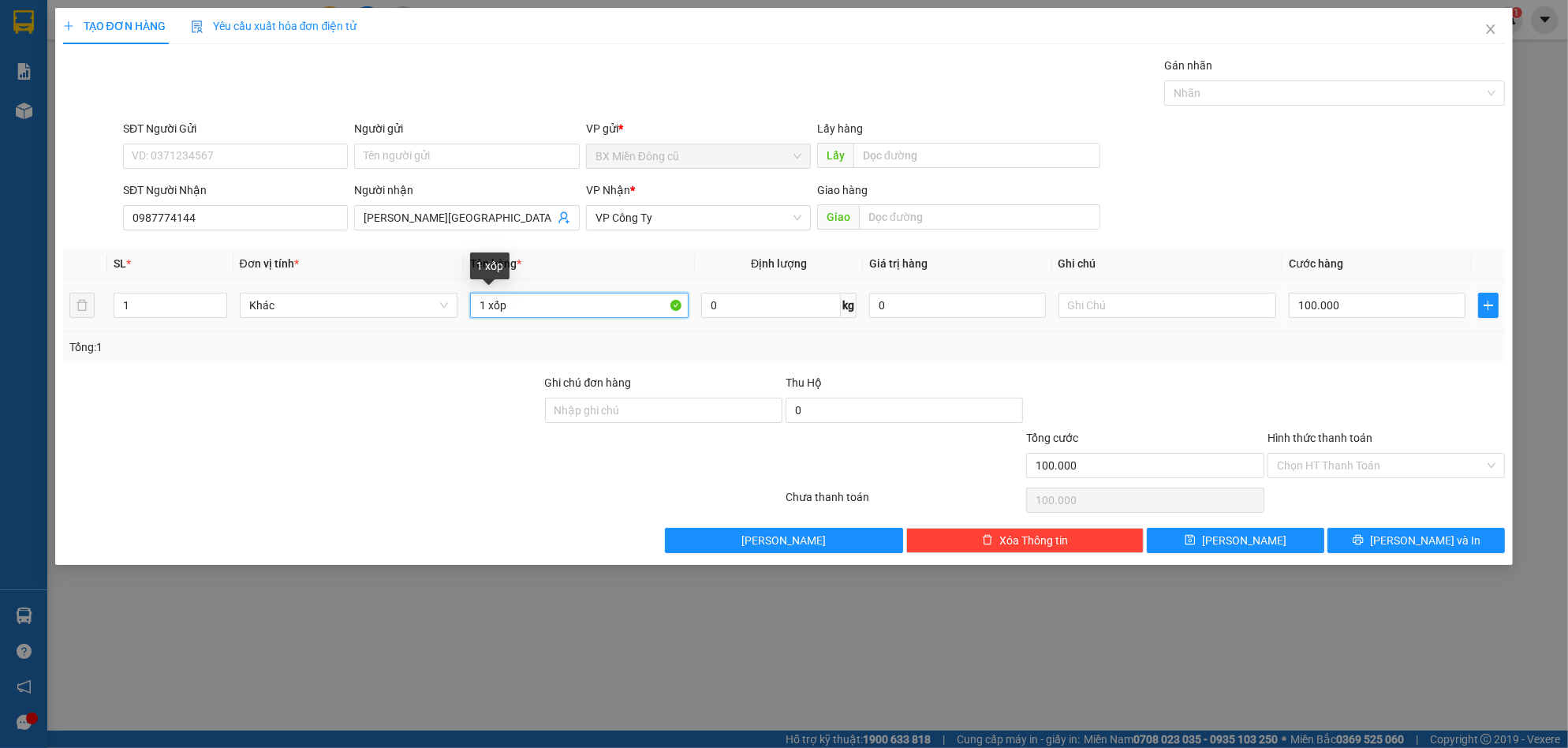
drag, startPoint x: 489, startPoint y: 311, endPoint x: 407, endPoint y: 329, distance: 84.0
click at [410, 329] on tr "1 Khác 1 xốp 0 kg 0 100.000" at bounding box center [784, 306] width 1442 height 52
click at [625, 300] on input "6 xốp" at bounding box center [579, 305] width 218 height 25
paste input "ùng"
paste input "â"
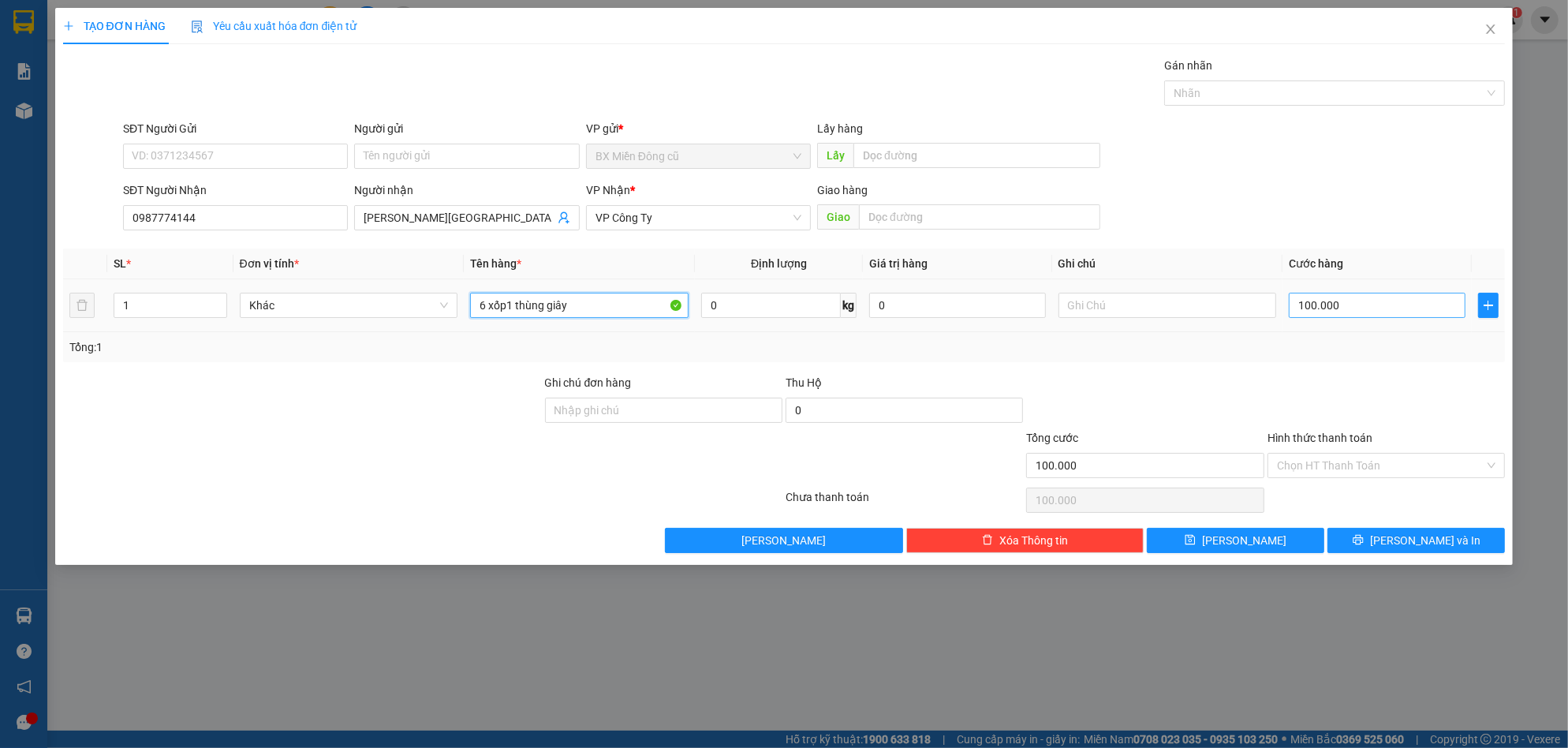
type input "6 xốp1 thùng giây"
click at [1391, 297] on input "100.000" at bounding box center [1377, 305] width 177 height 25
type input "0"
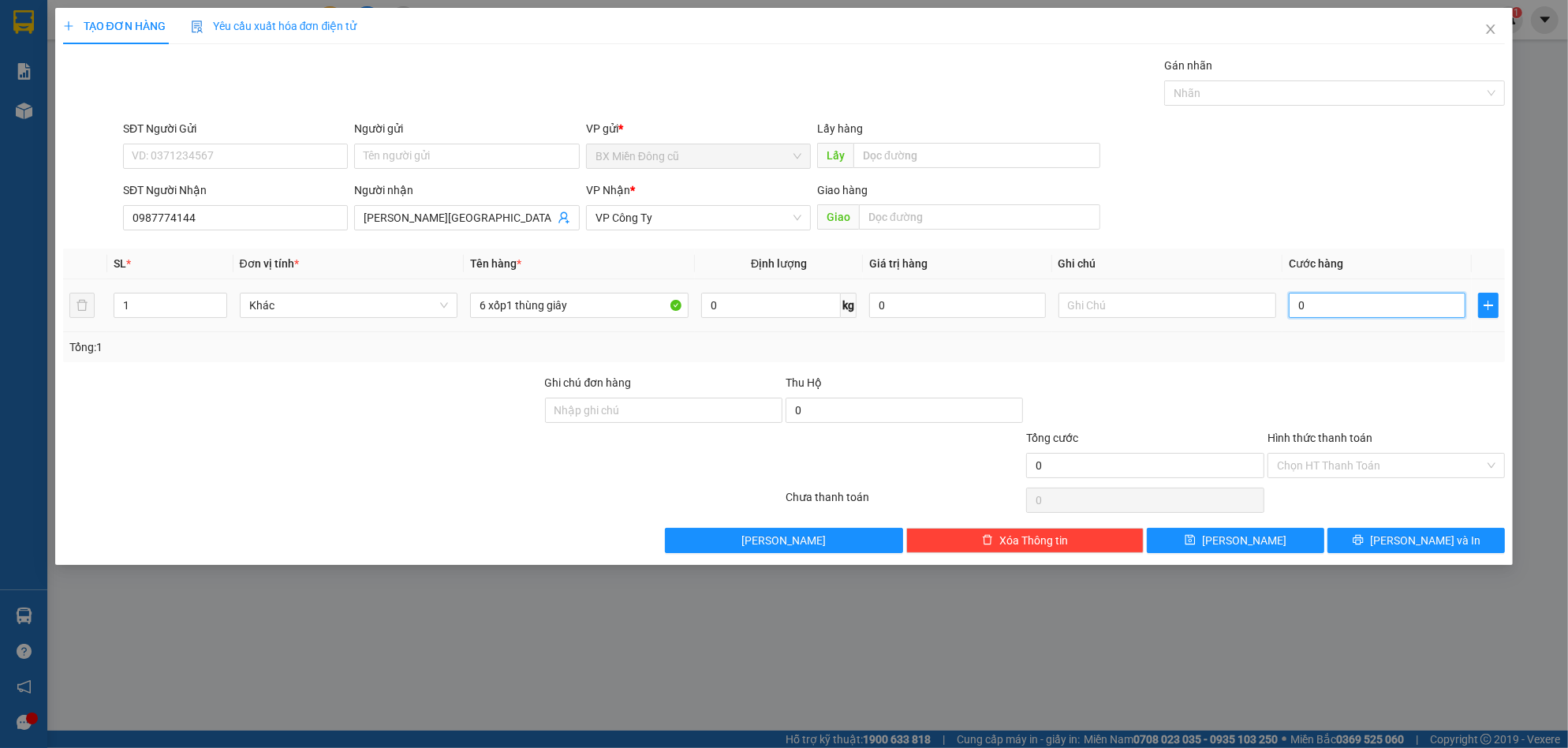
type input "6"
type input "06"
type input "65"
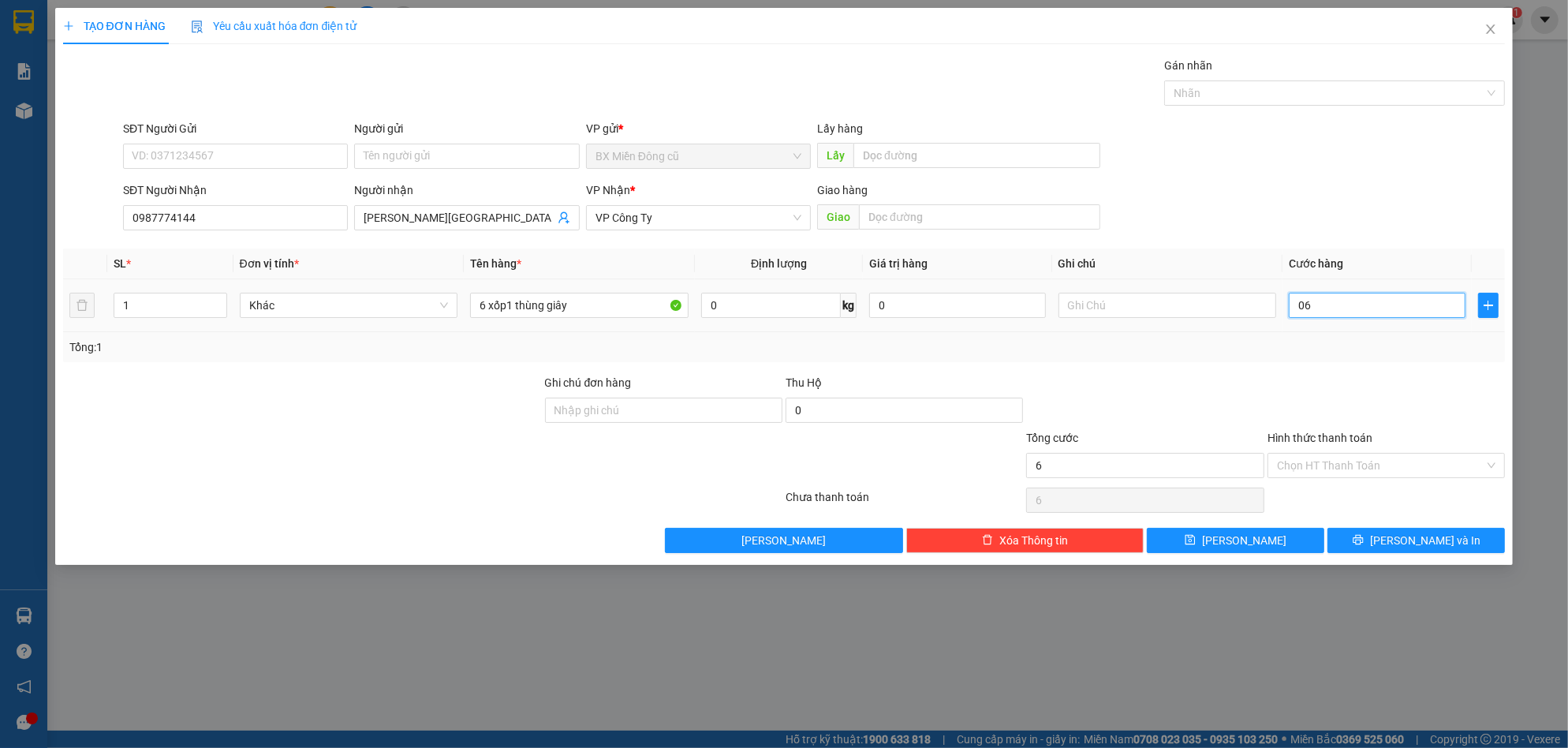
type input "065"
type input "650"
type input "0.650"
type input "6.500"
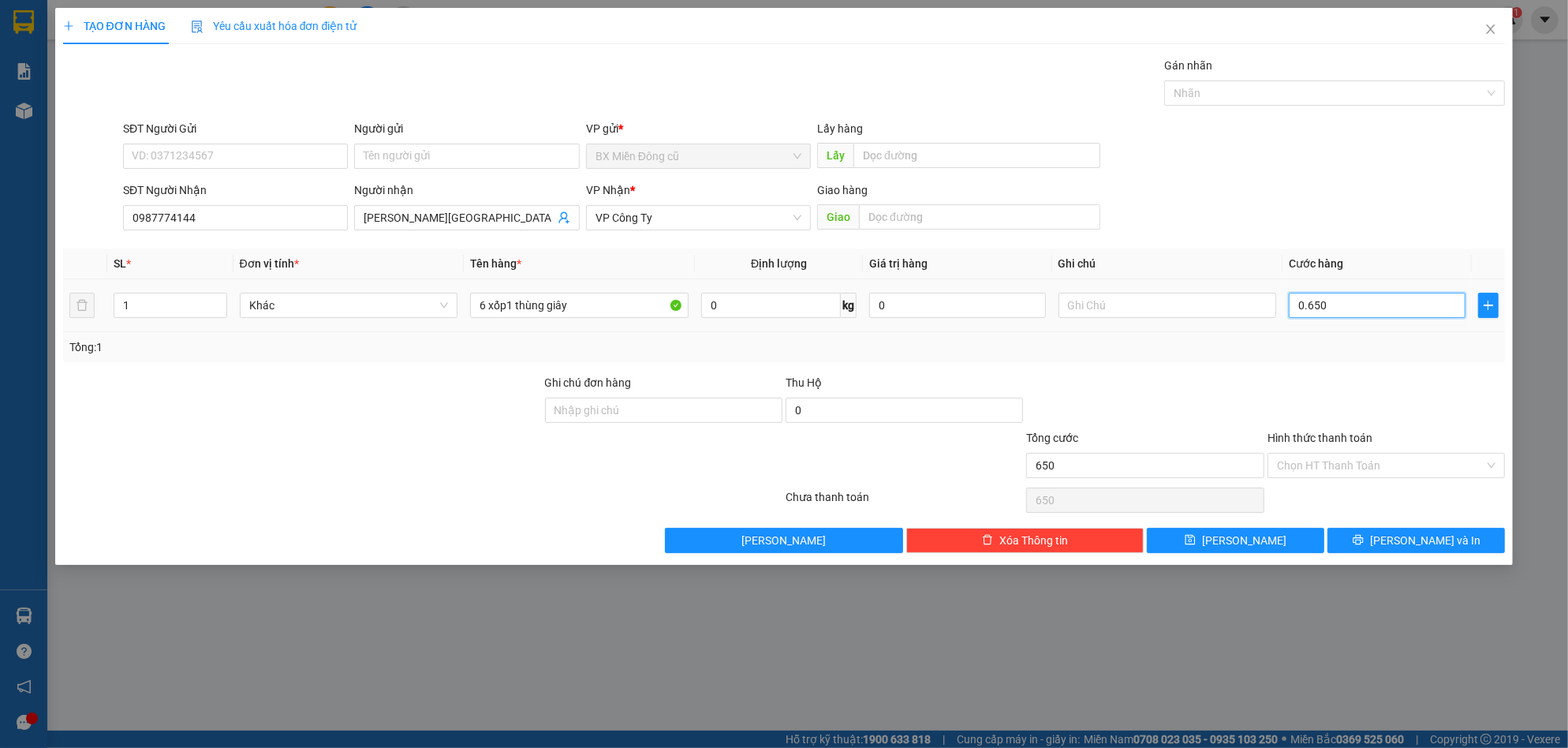
type input "6.500"
type input "06.500"
type input "65.000"
type input "065.000"
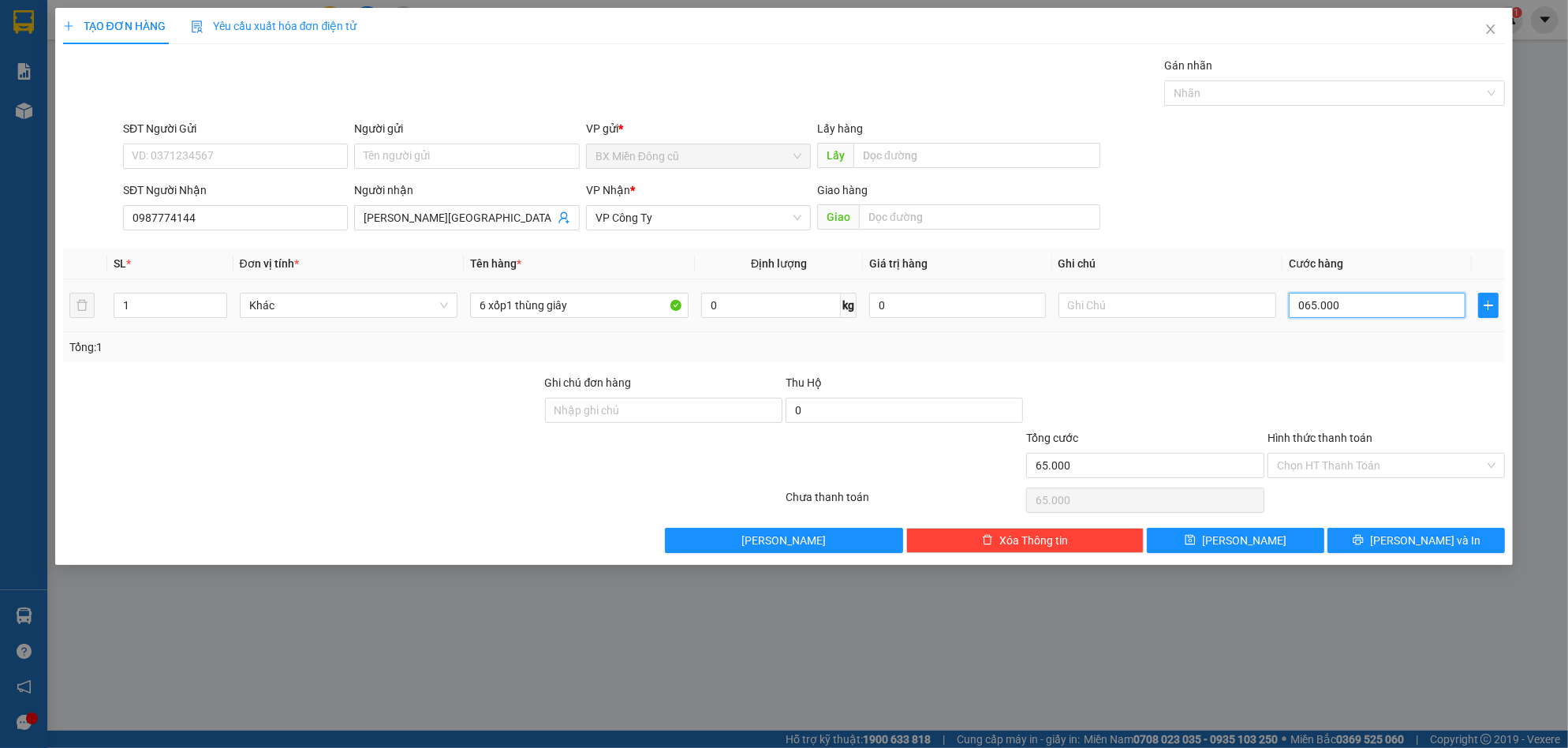
type input "650.000"
type input "0.650.000"
click at [1376, 305] on input "0.650.000" at bounding box center [1377, 305] width 177 height 25
type input "65.000"
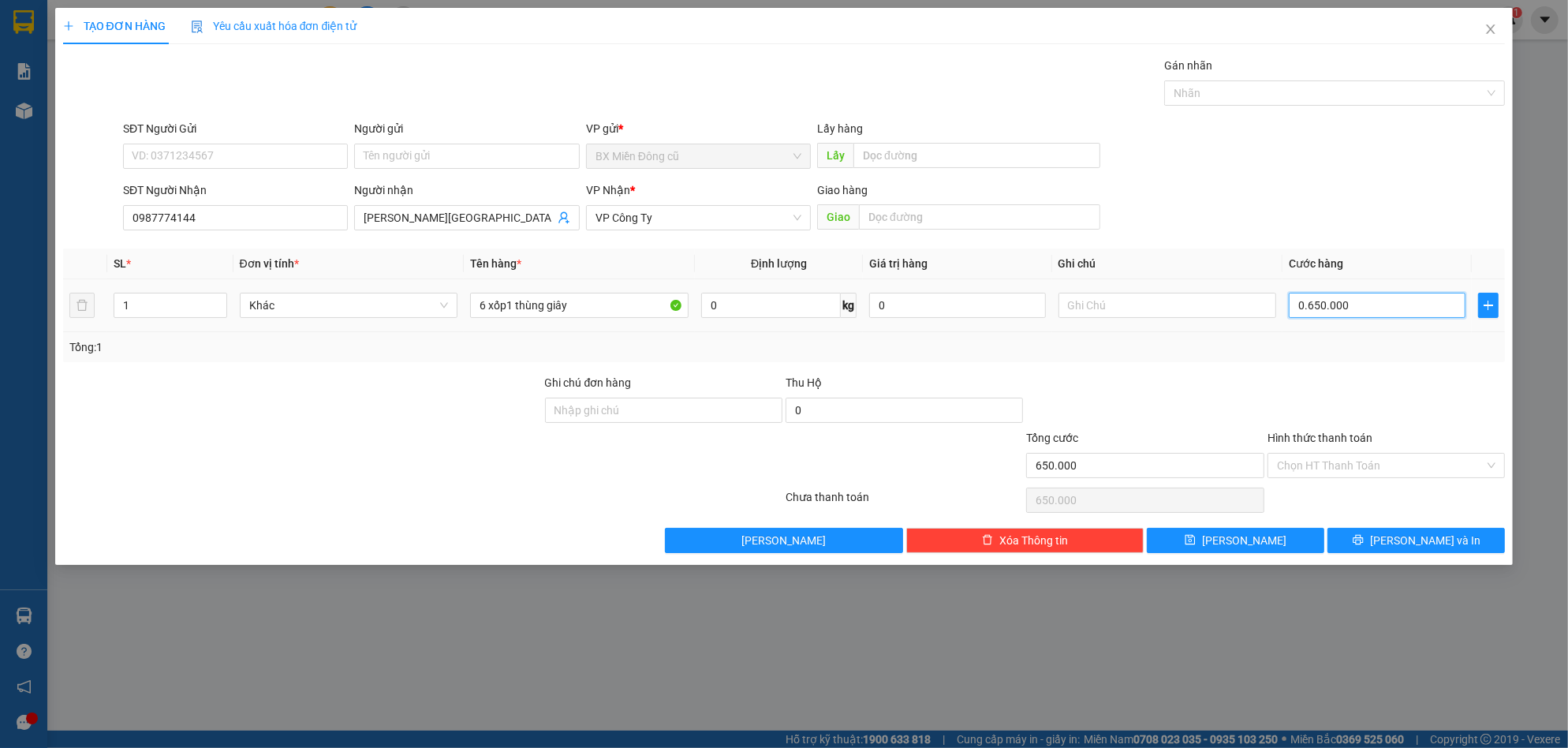
type input "65.000"
type input "065.000"
type input "6.500"
type input "06.500"
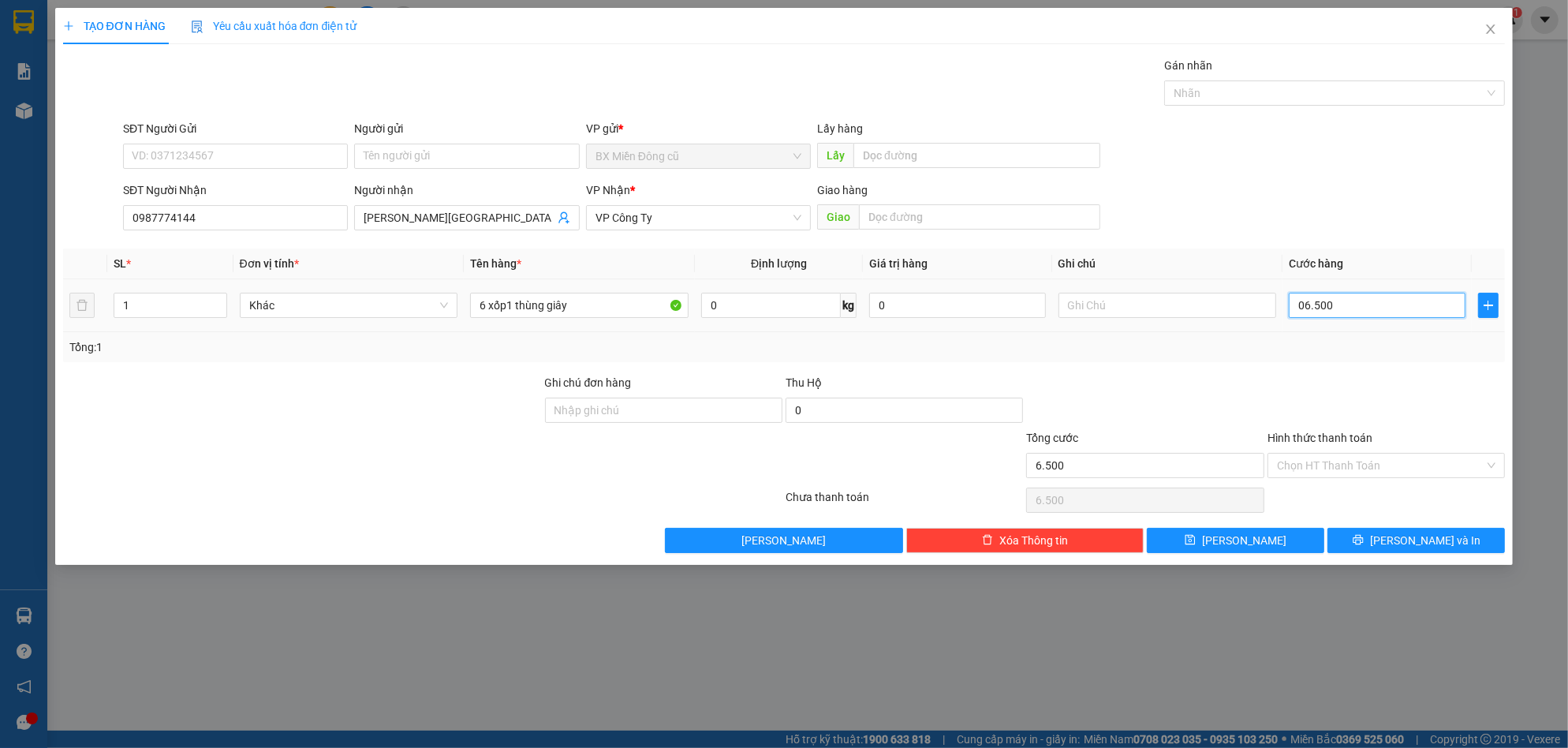
type input "650"
type input "0"
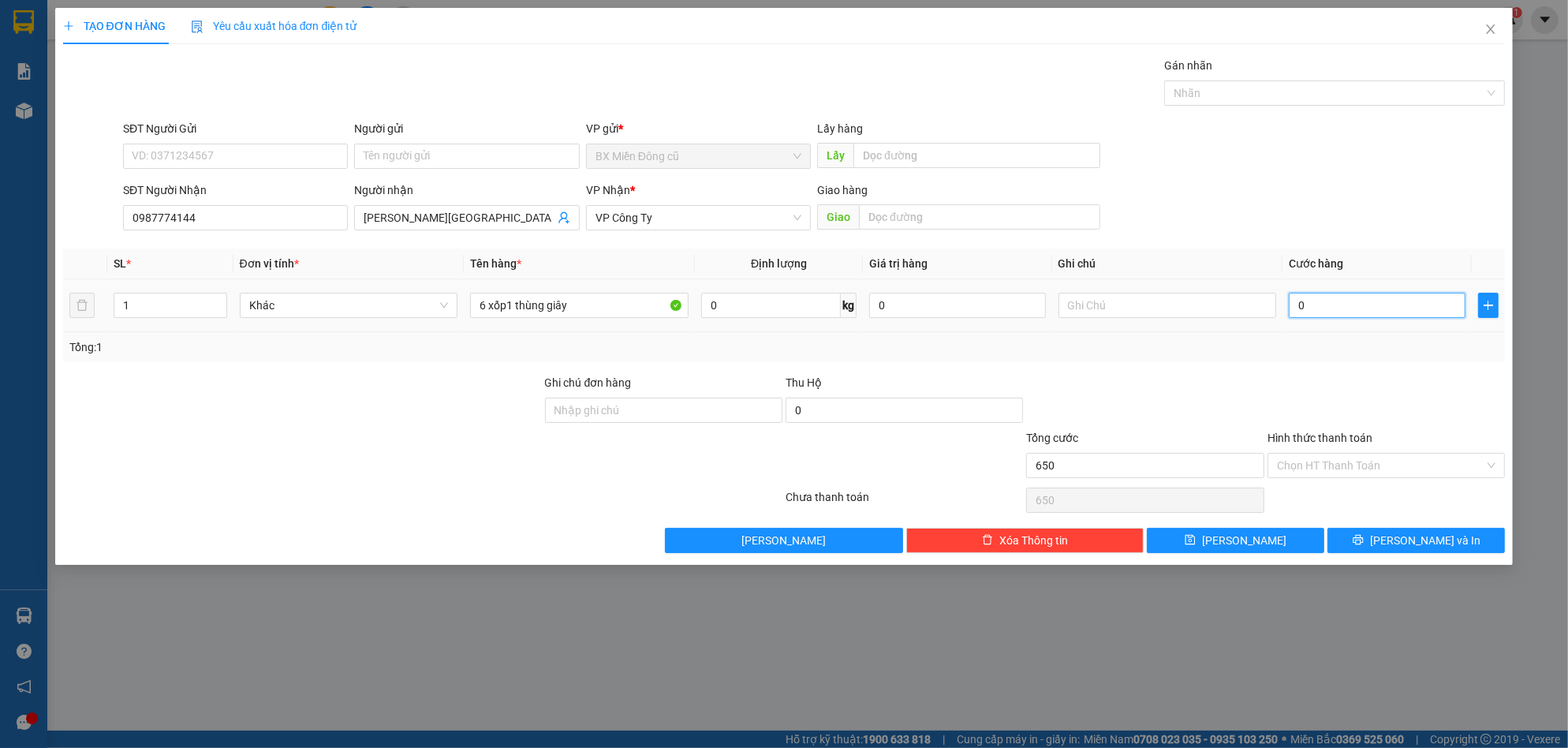
type input "0"
type input "7"
type input "07"
type input "77"
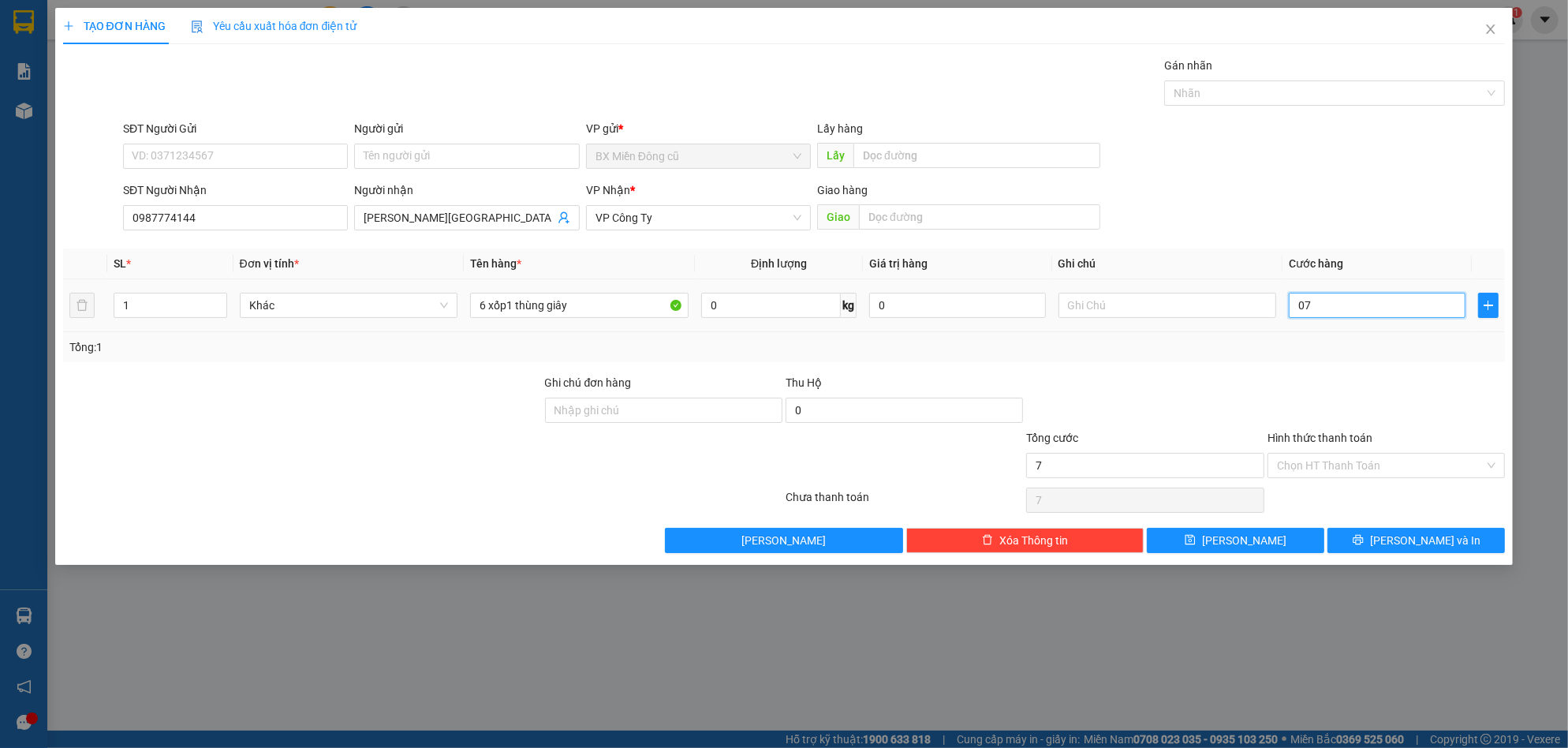
type input "77"
type input "077"
type input "770"
type input "0.770"
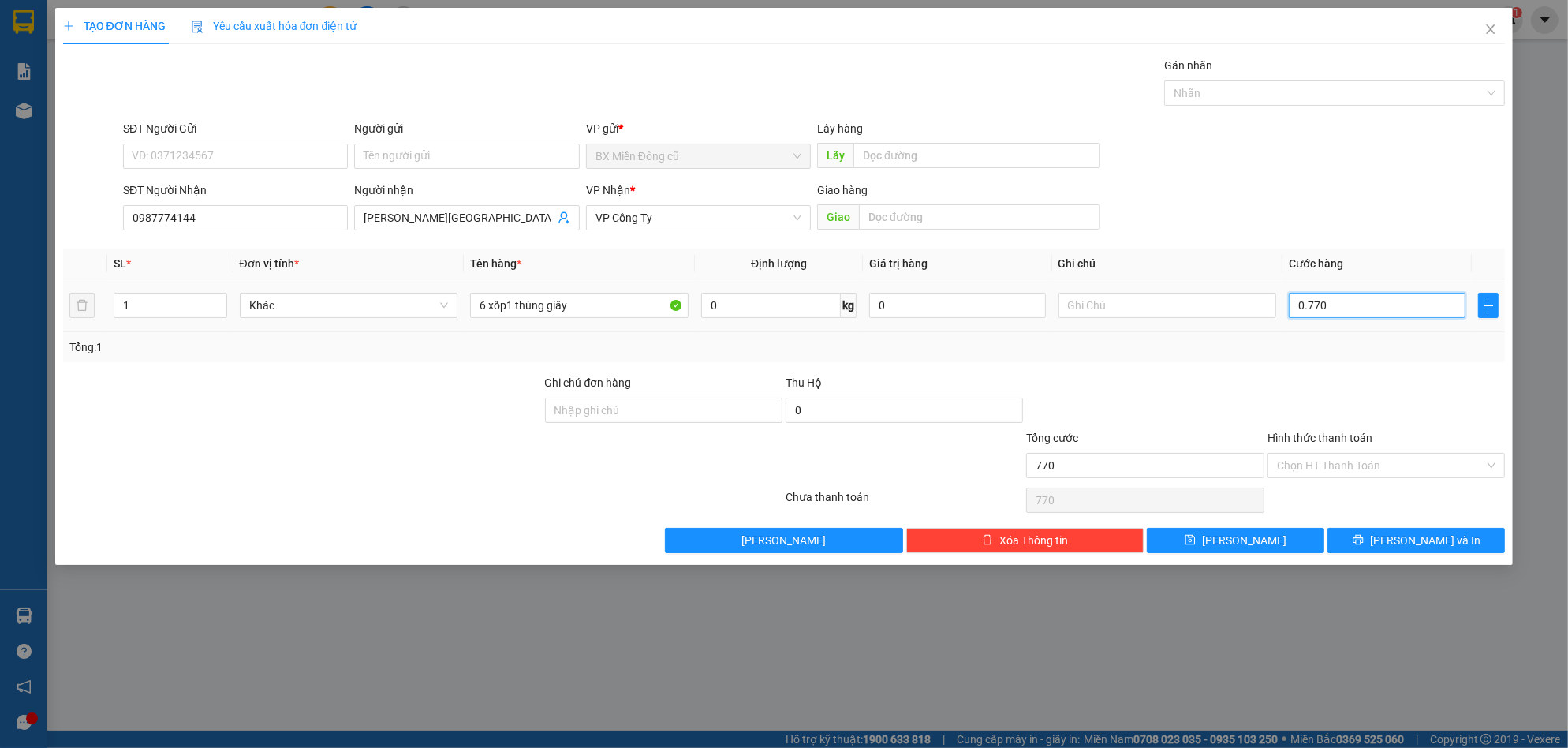
type input "7.700"
type input "07.700"
type input "77.000"
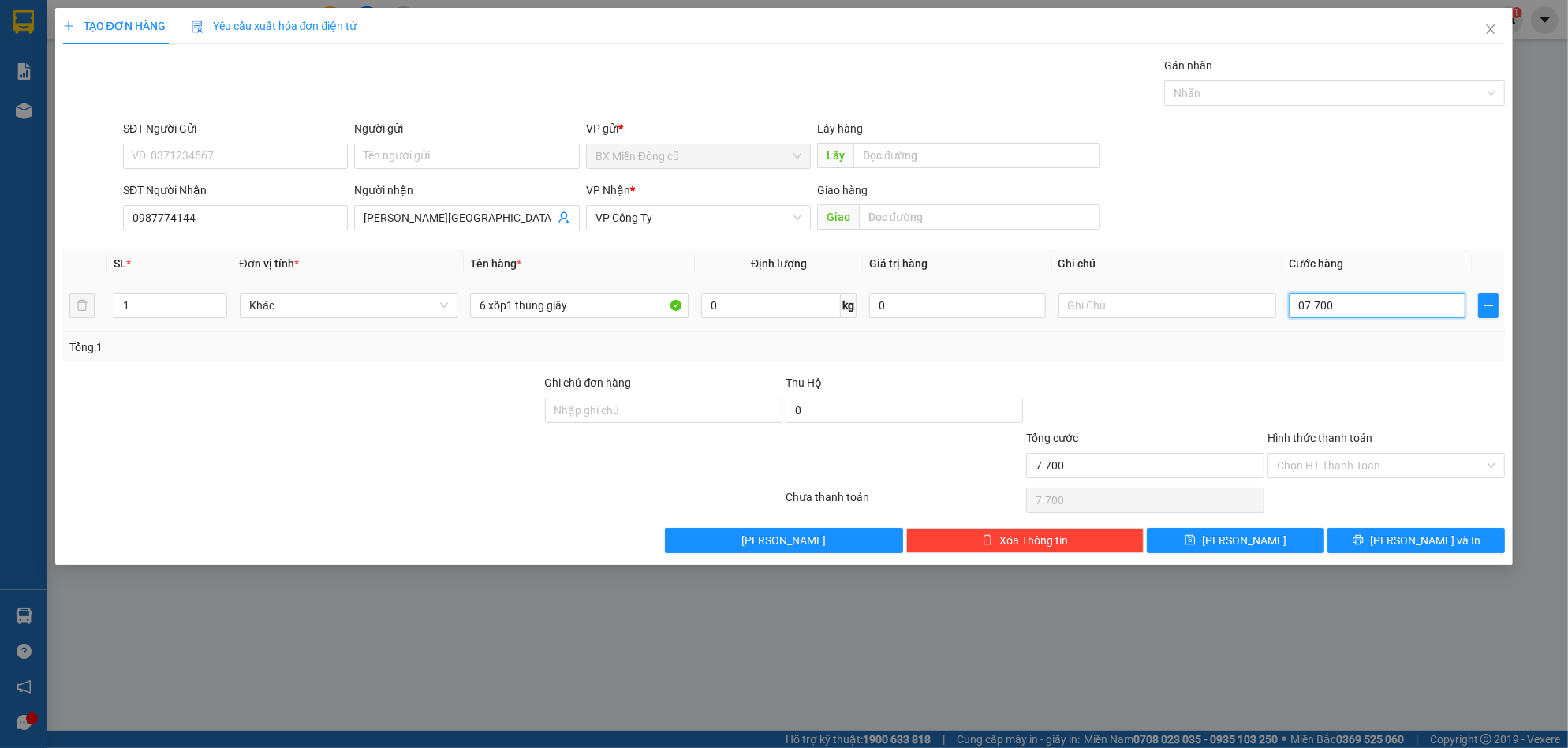
type input "077.000"
type input "770.000"
type input "077.000"
type input "77.000"
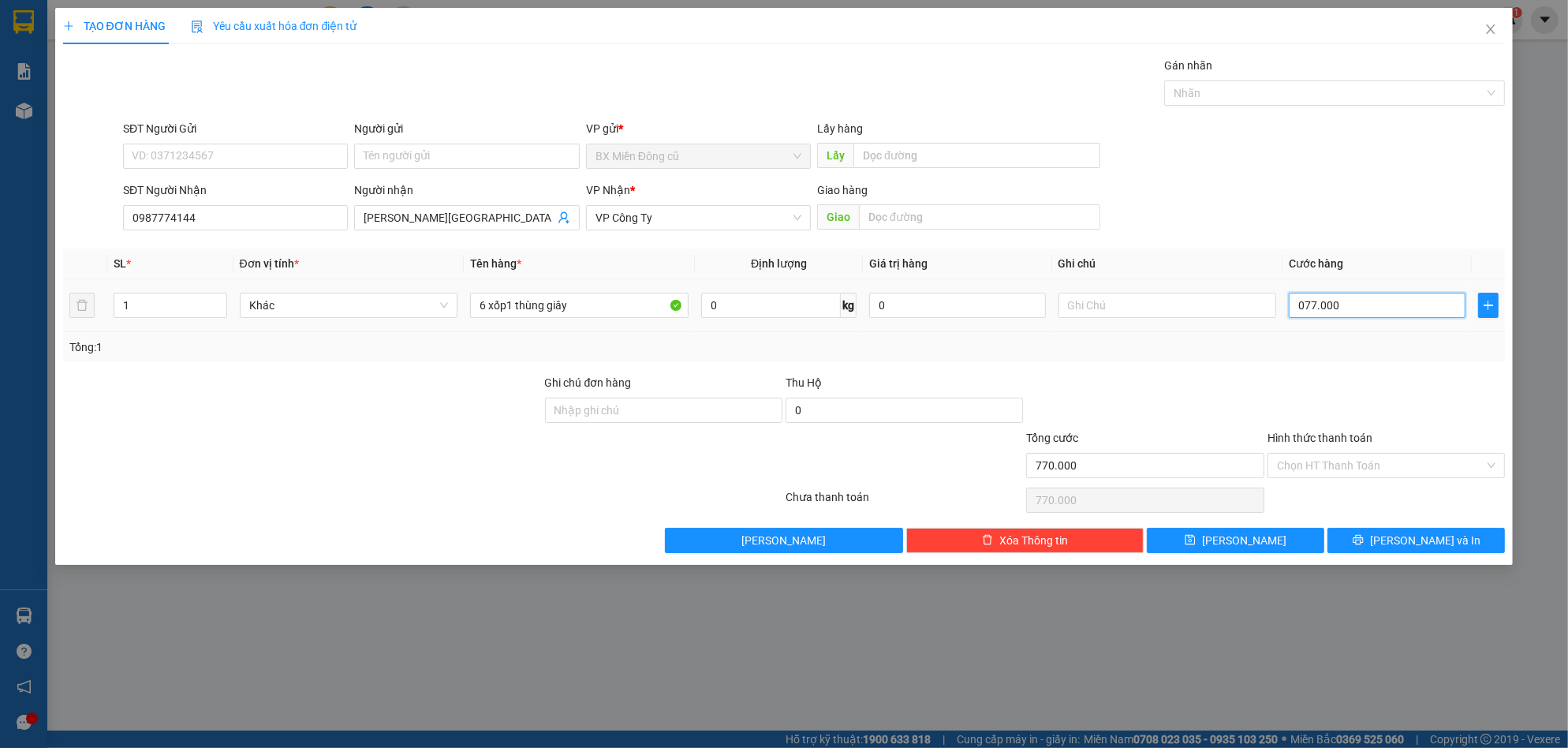
type input "77.000"
type input "0"
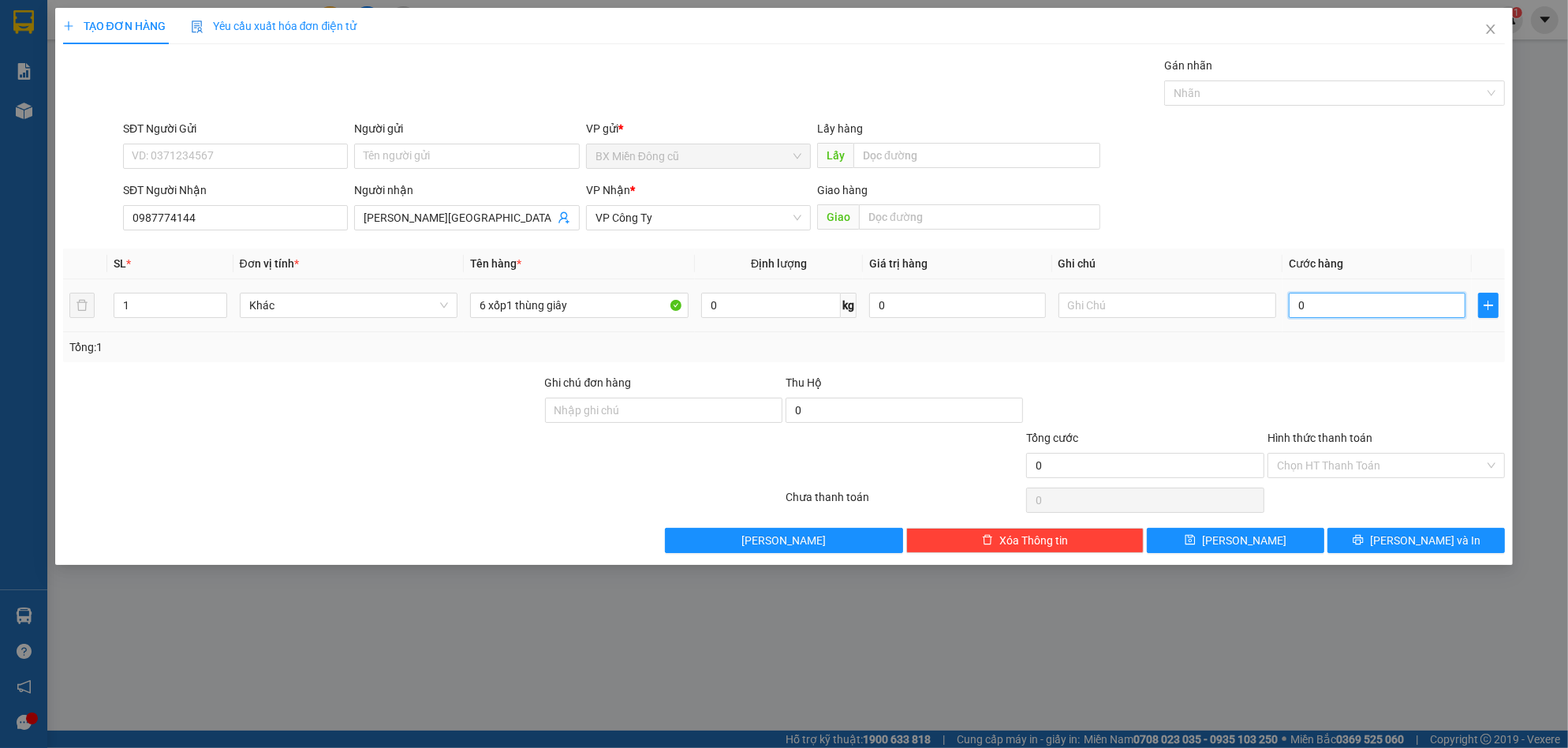
type input "7"
type input "07"
type input "75"
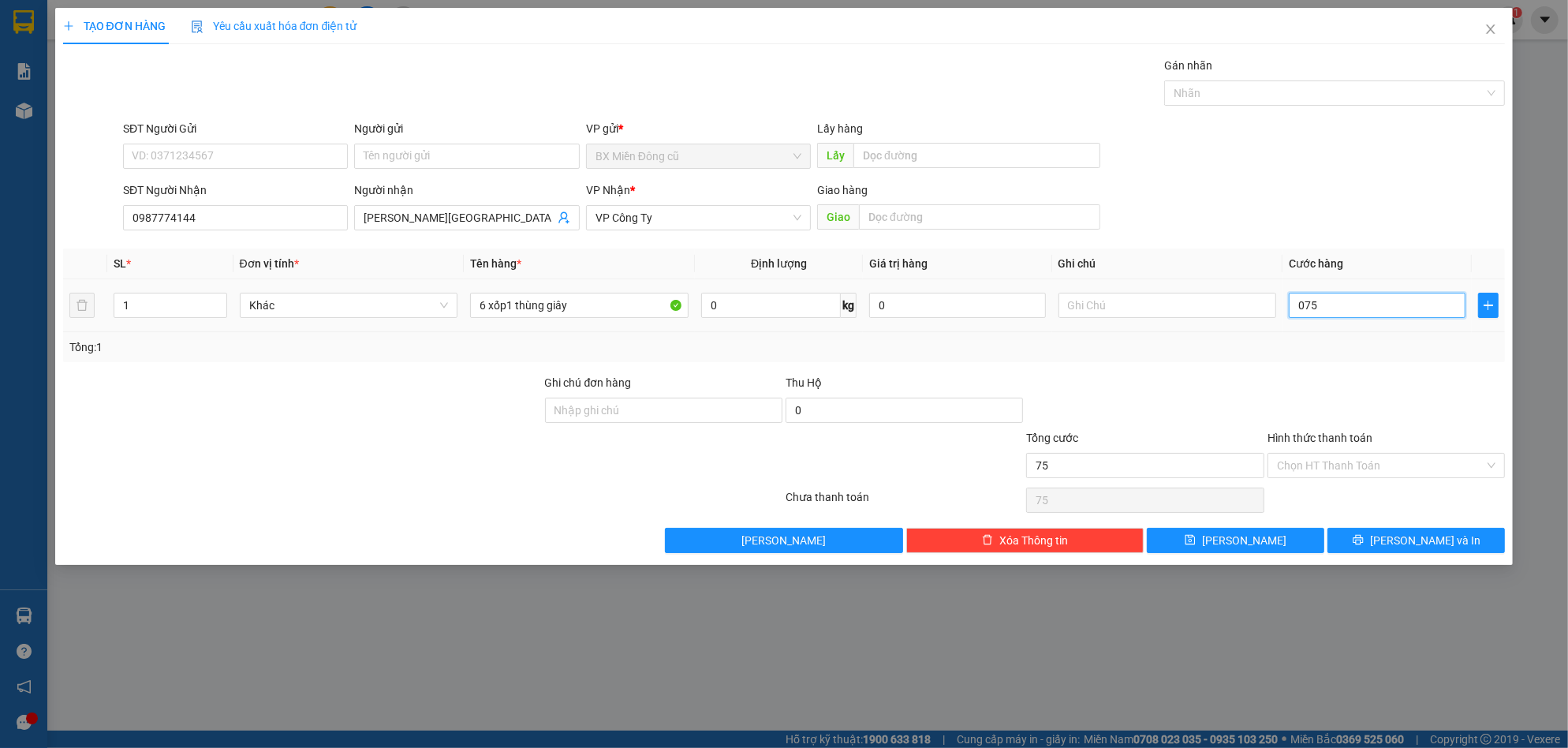
type input "0.750"
type input "750"
type input "7.500"
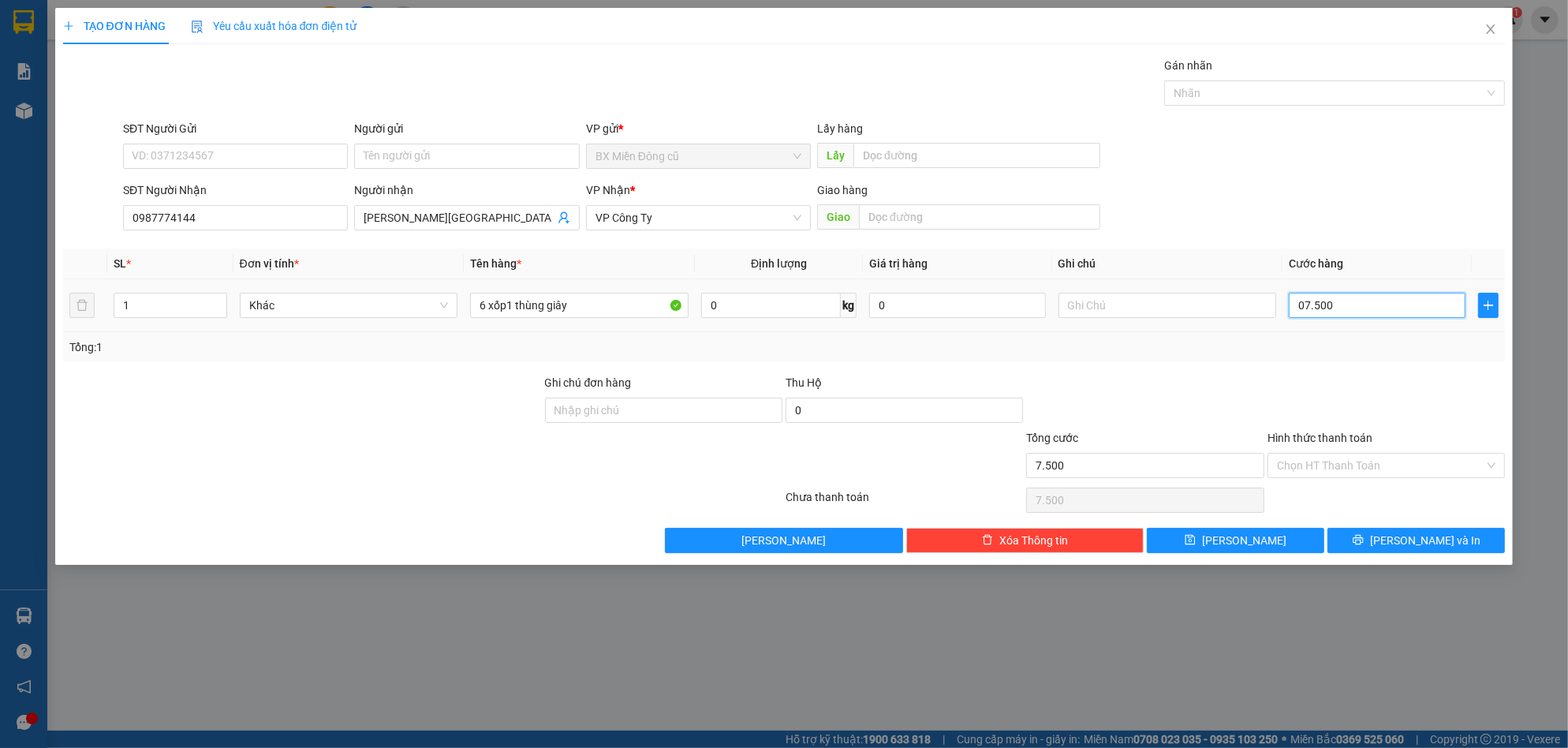
type input "075.000"
type input "75.000"
type input "750.000"
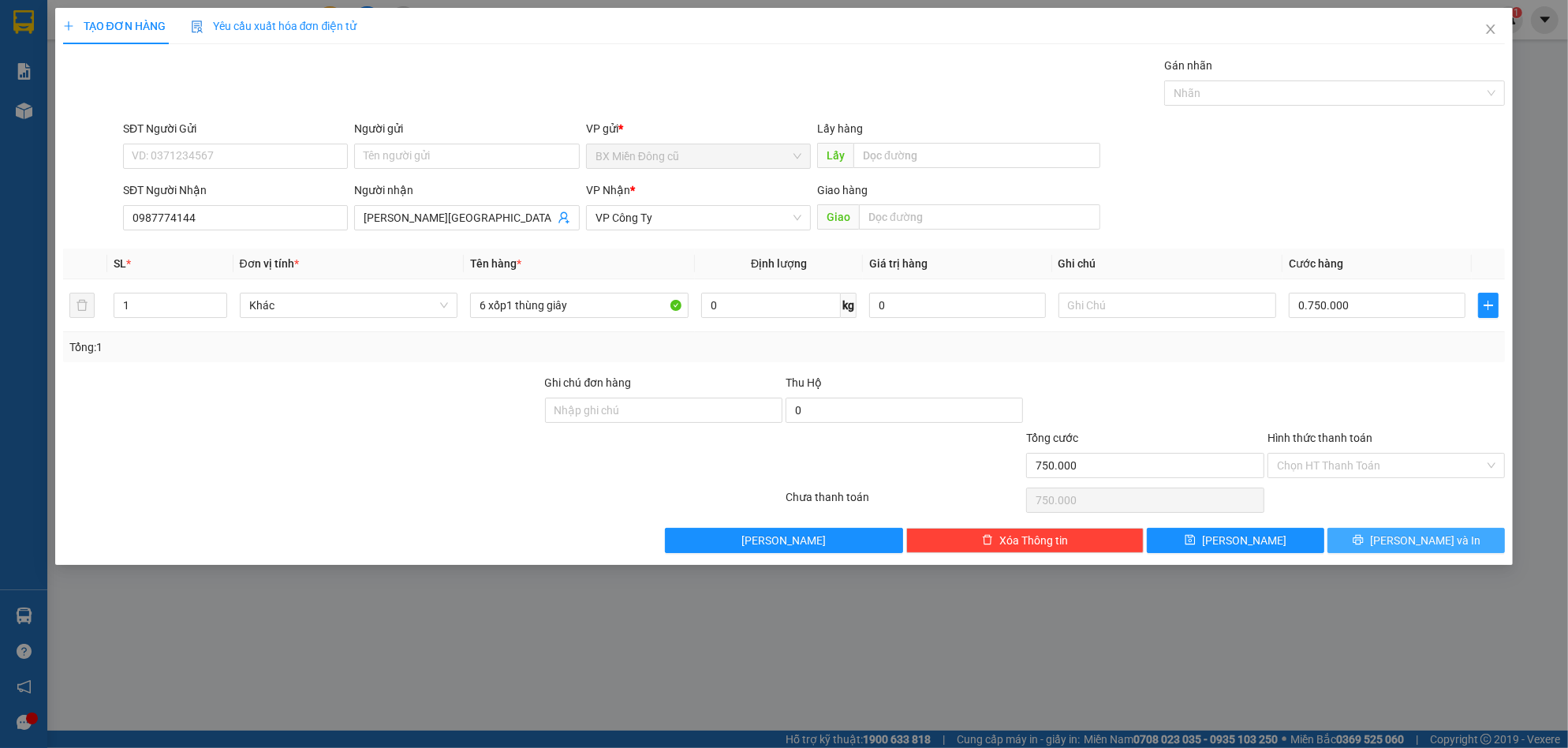
type input "750.000"
click at [1451, 545] on button "[PERSON_NAME] và In" at bounding box center [1415, 540] width 177 height 25
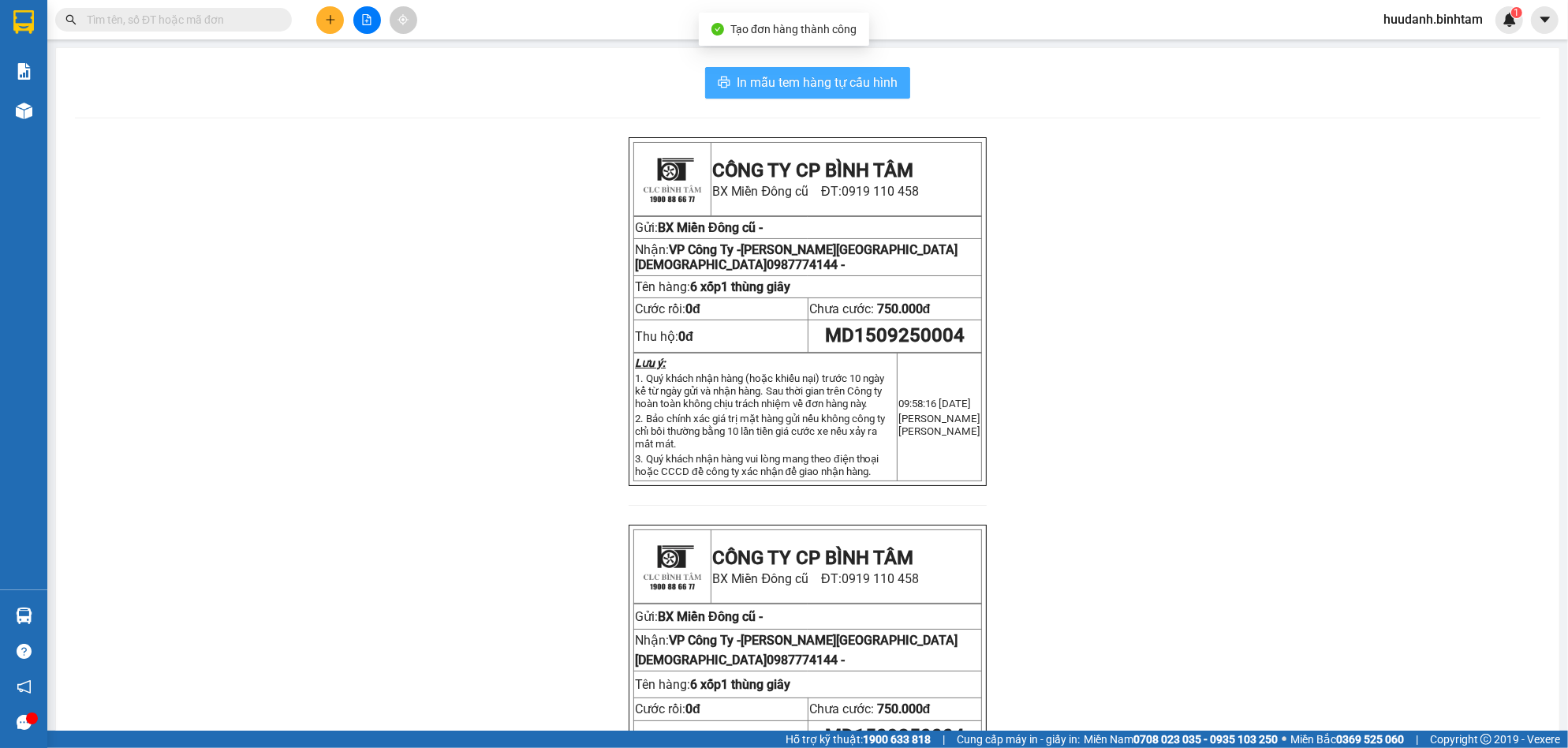
click at [867, 82] on span "In mẫu tem hàng tự cấu hình" at bounding box center [817, 82] width 161 height 20
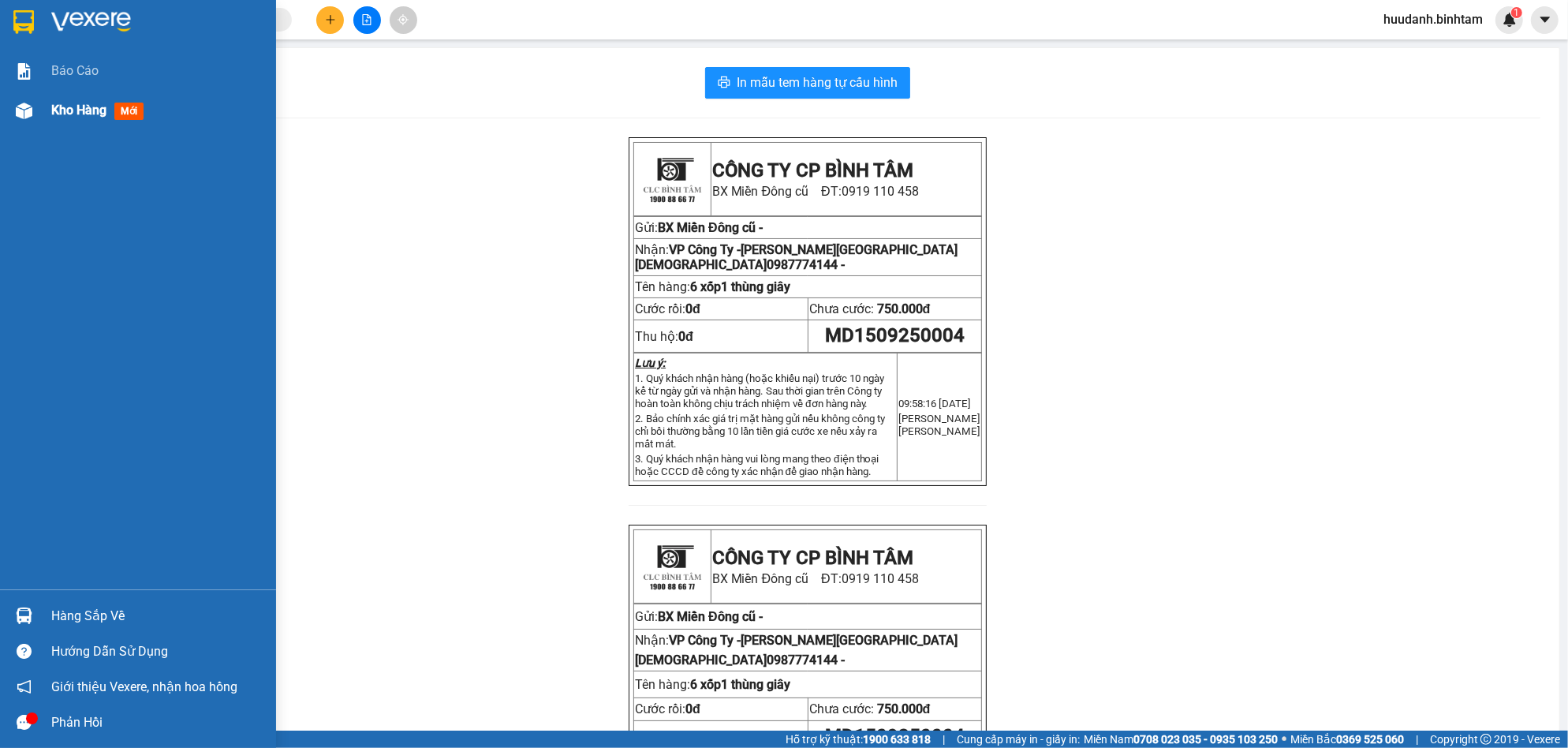
click at [53, 102] on span "Kho hàng" at bounding box center [79, 110] width 55 height 15
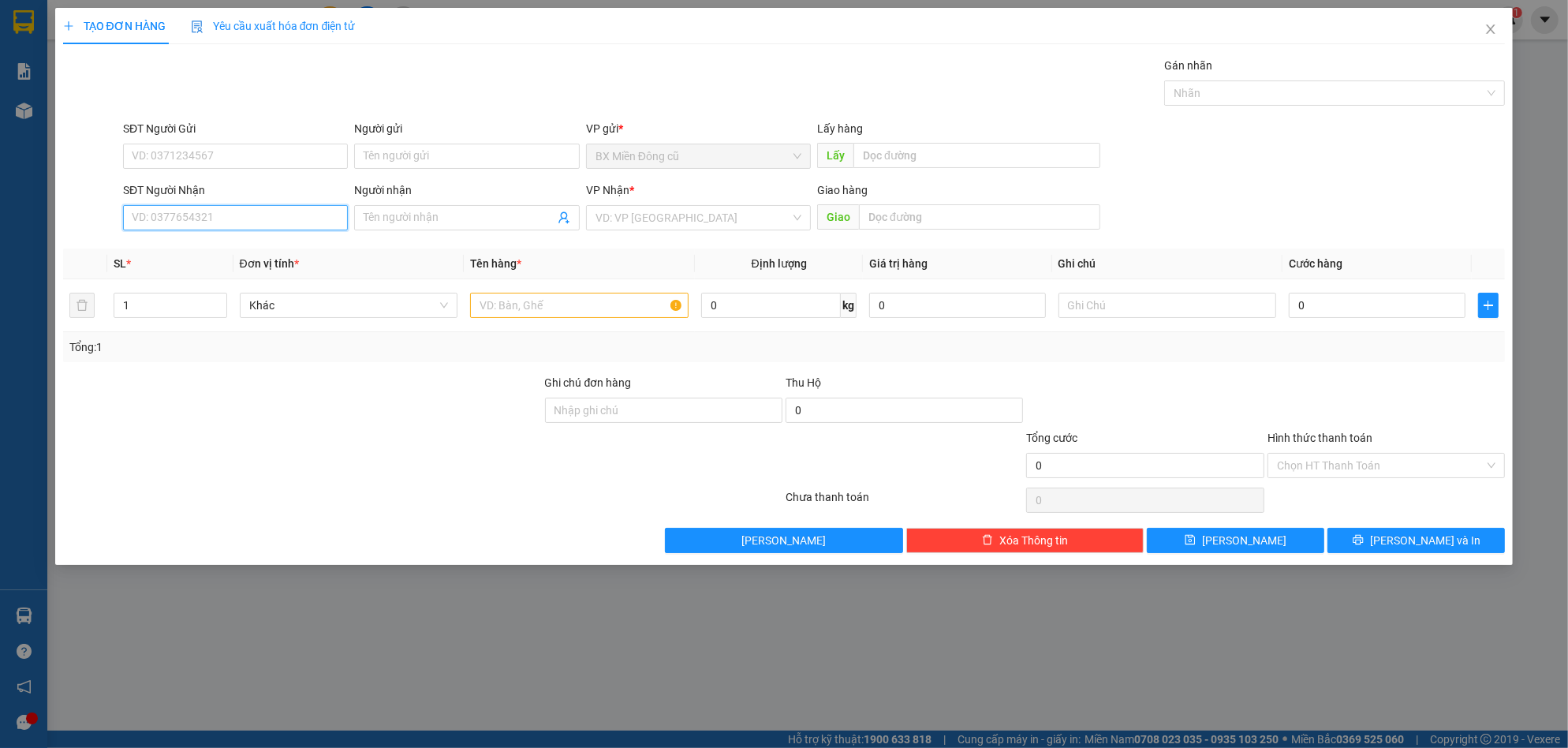
click at [258, 227] on input "SĐT Người Nhận" at bounding box center [235, 217] width 225 height 25
type input "0334170529"
click at [220, 150] on input "SĐT Người Gửi" at bounding box center [235, 156] width 225 height 25
type input "0973233140"
click at [650, 215] on input "search" at bounding box center [693, 217] width 195 height 23
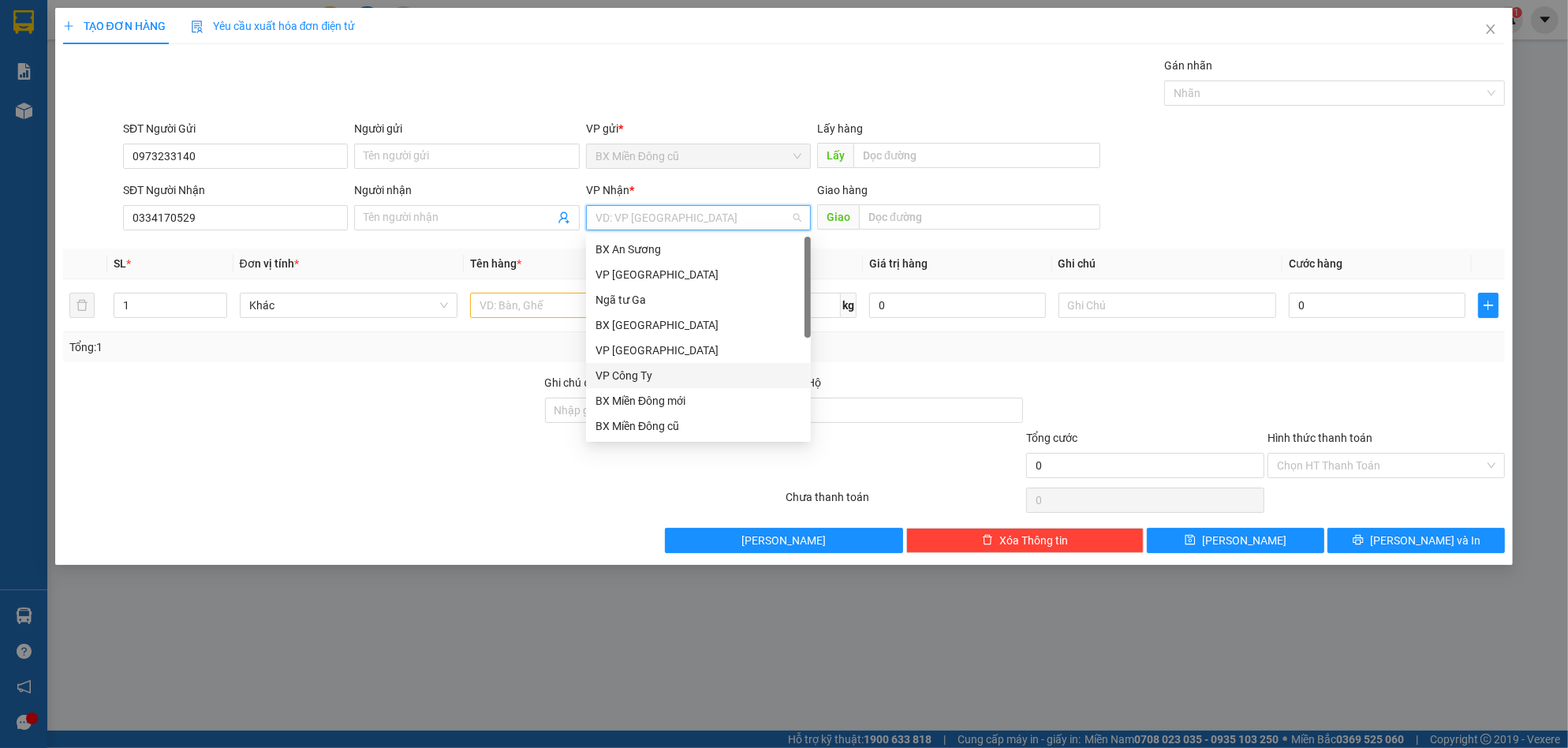
click at [635, 379] on div "VP Công Ty" at bounding box center [698, 375] width 206 height 18
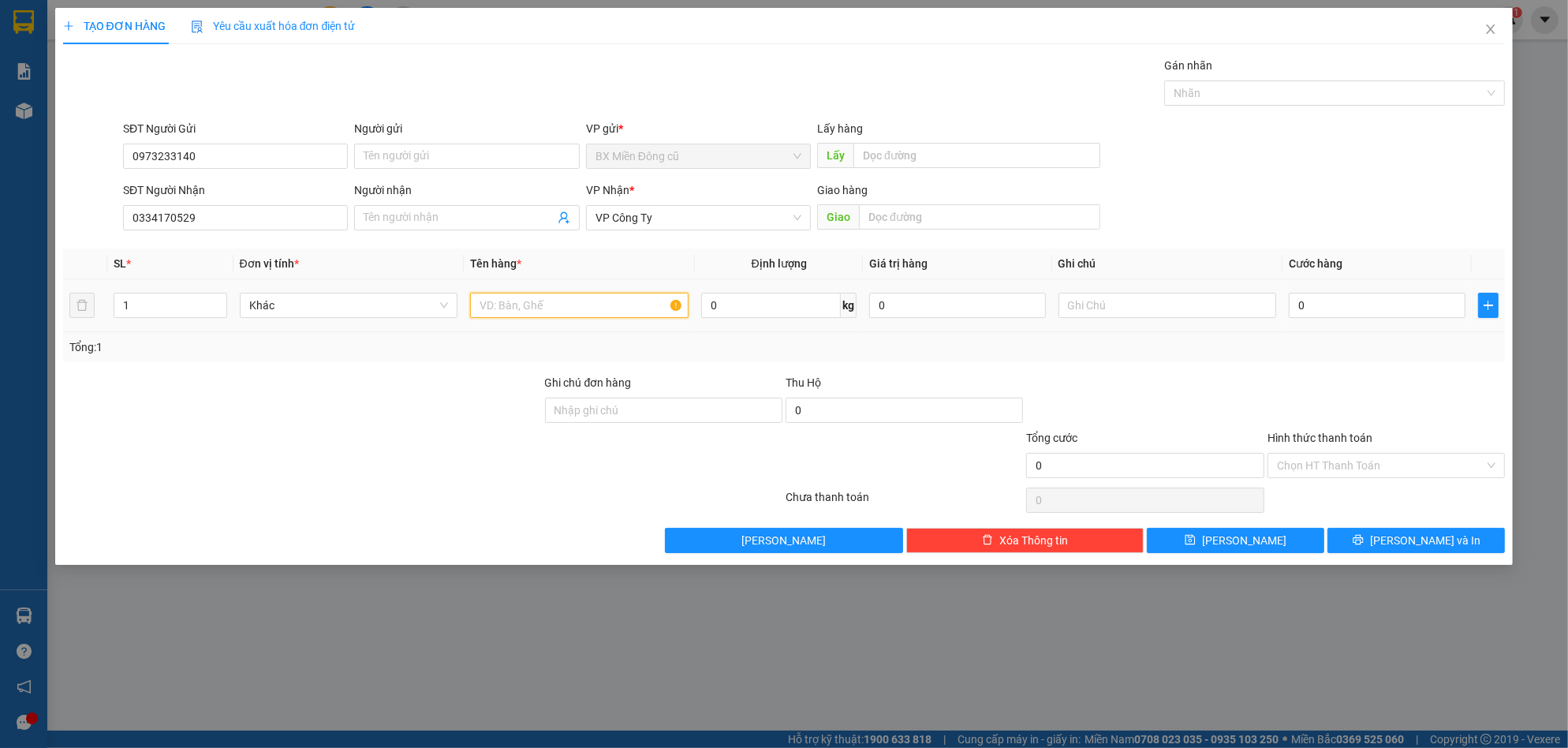
click at [562, 308] on input "text" at bounding box center [579, 305] width 218 height 25
type input "2 bao"
click at [1360, 303] on input "0" at bounding box center [1377, 305] width 177 height 25
type input "1"
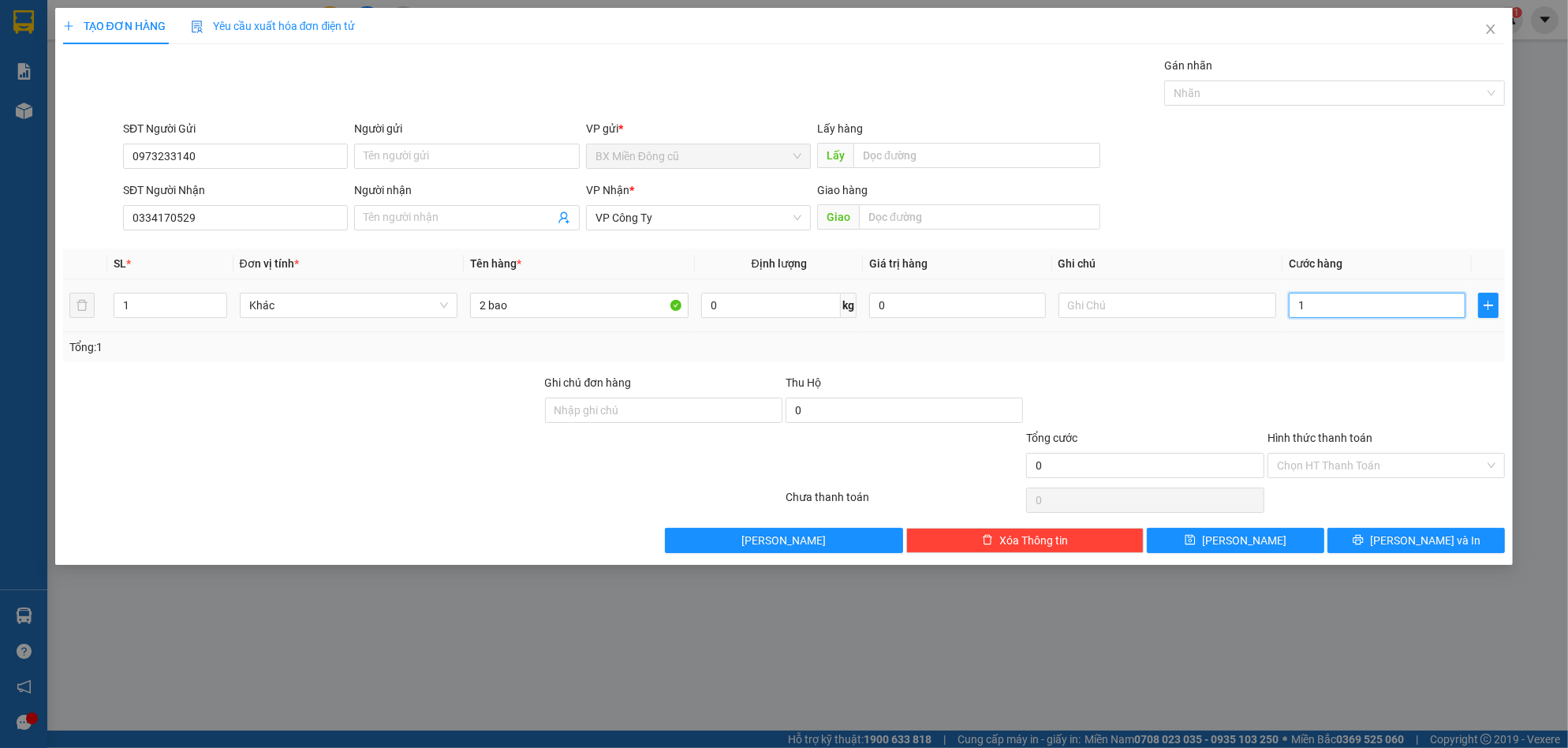
type input "1"
type input "15"
type input "150"
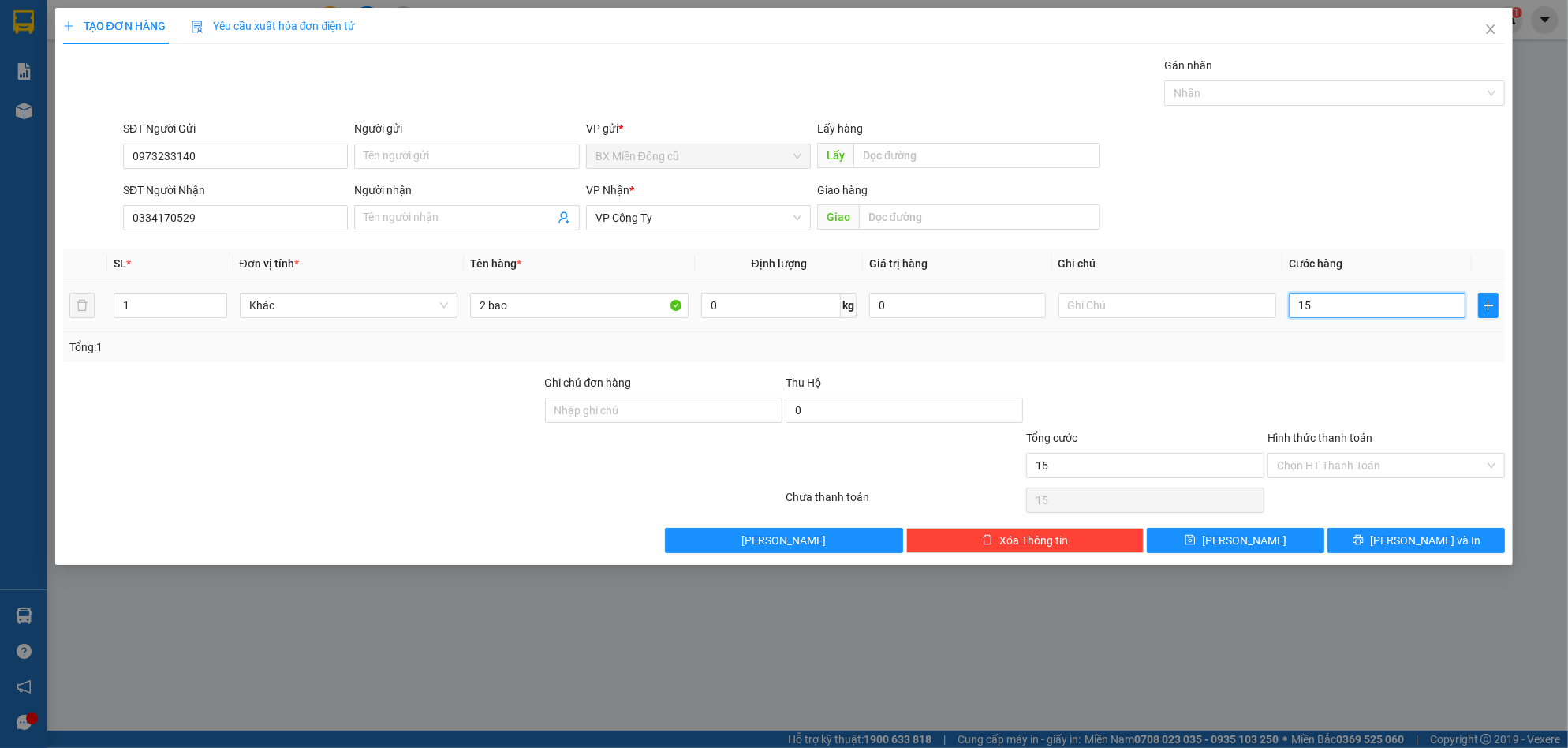
type input "150"
type input "1.500"
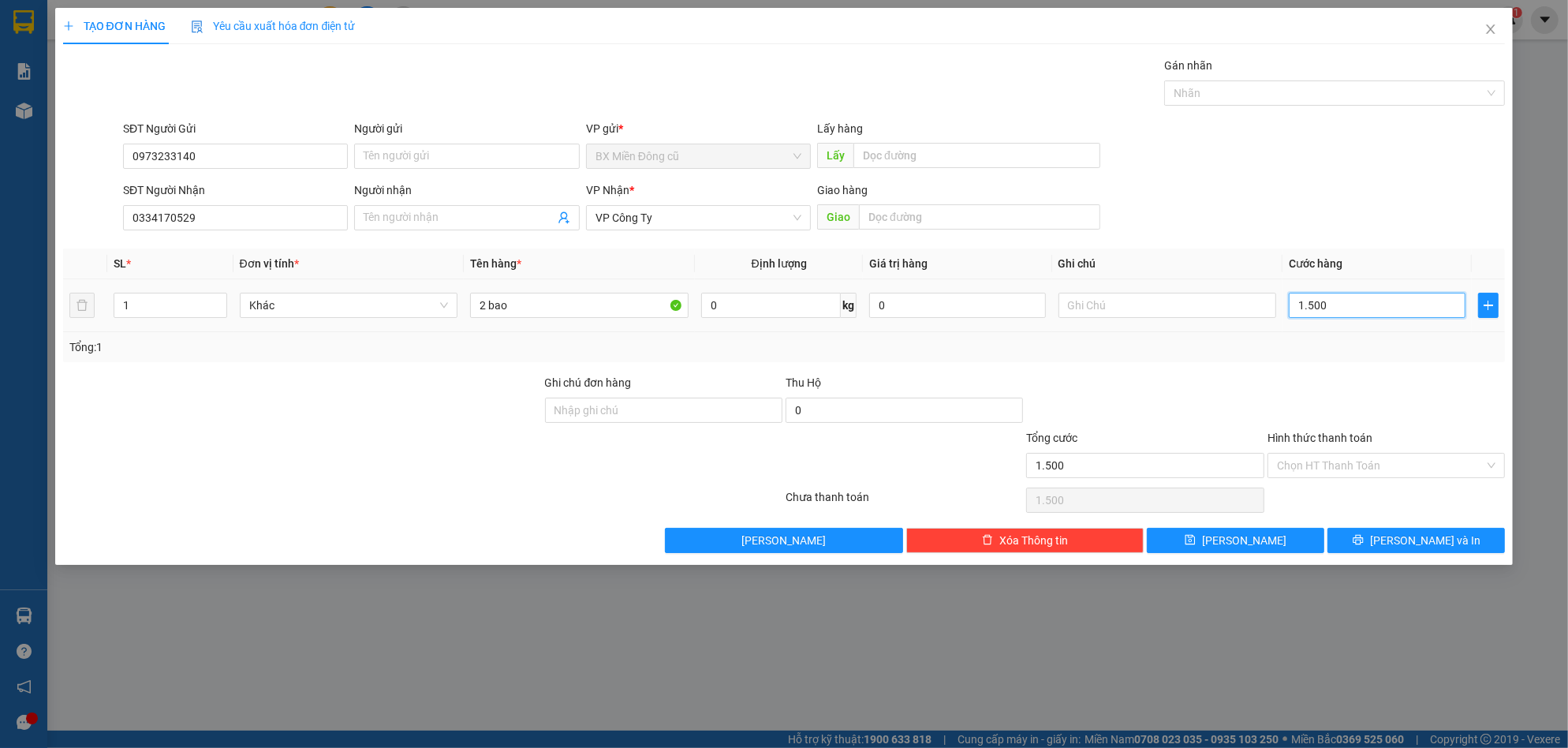
type input "15.000"
type input "150.000"
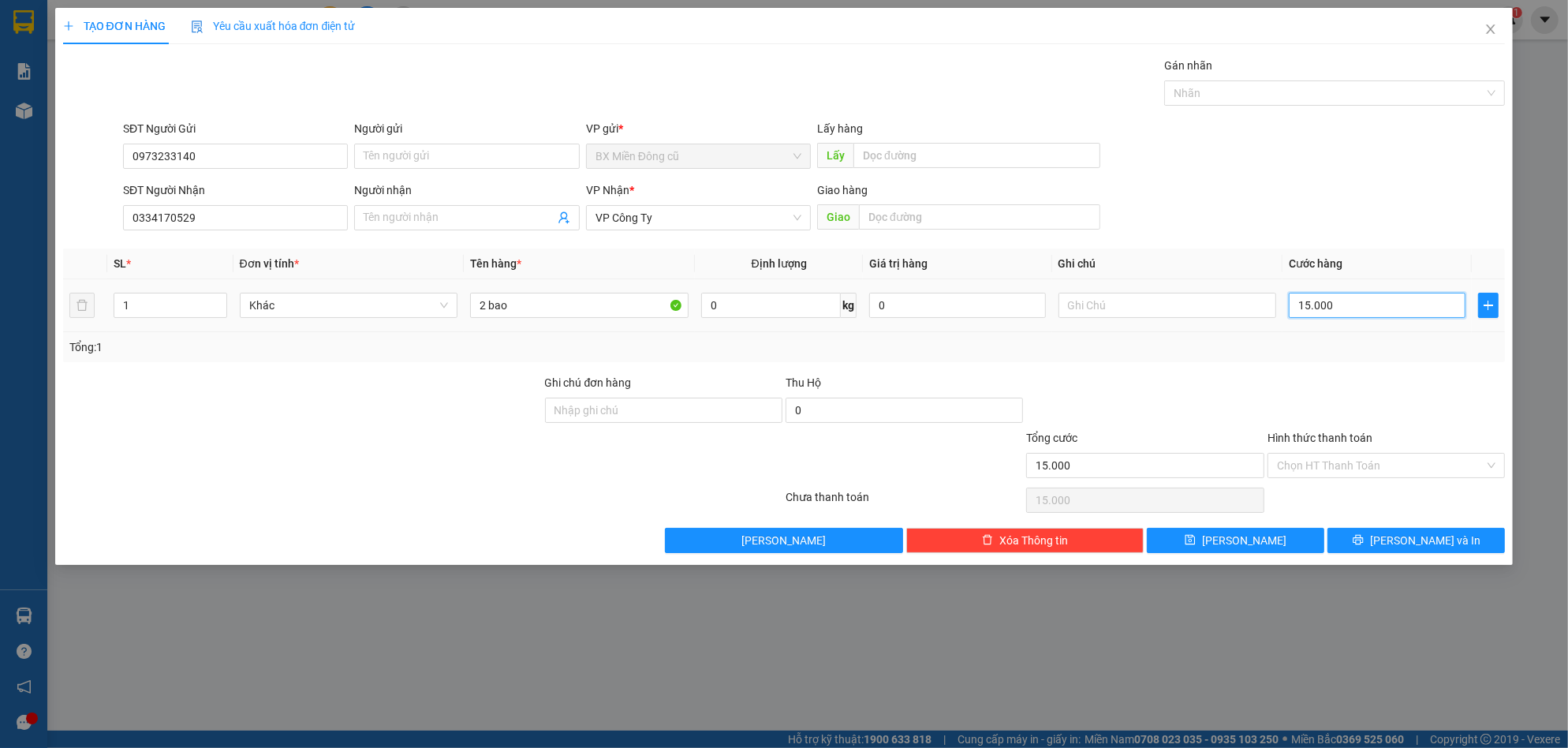
type input "150.000"
drag, startPoint x: 1381, startPoint y: 471, endPoint x: 1337, endPoint y: 486, distance: 46.5
click at [1381, 471] on input "Hình thức thanh toán" at bounding box center [1380, 465] width 207 height 23
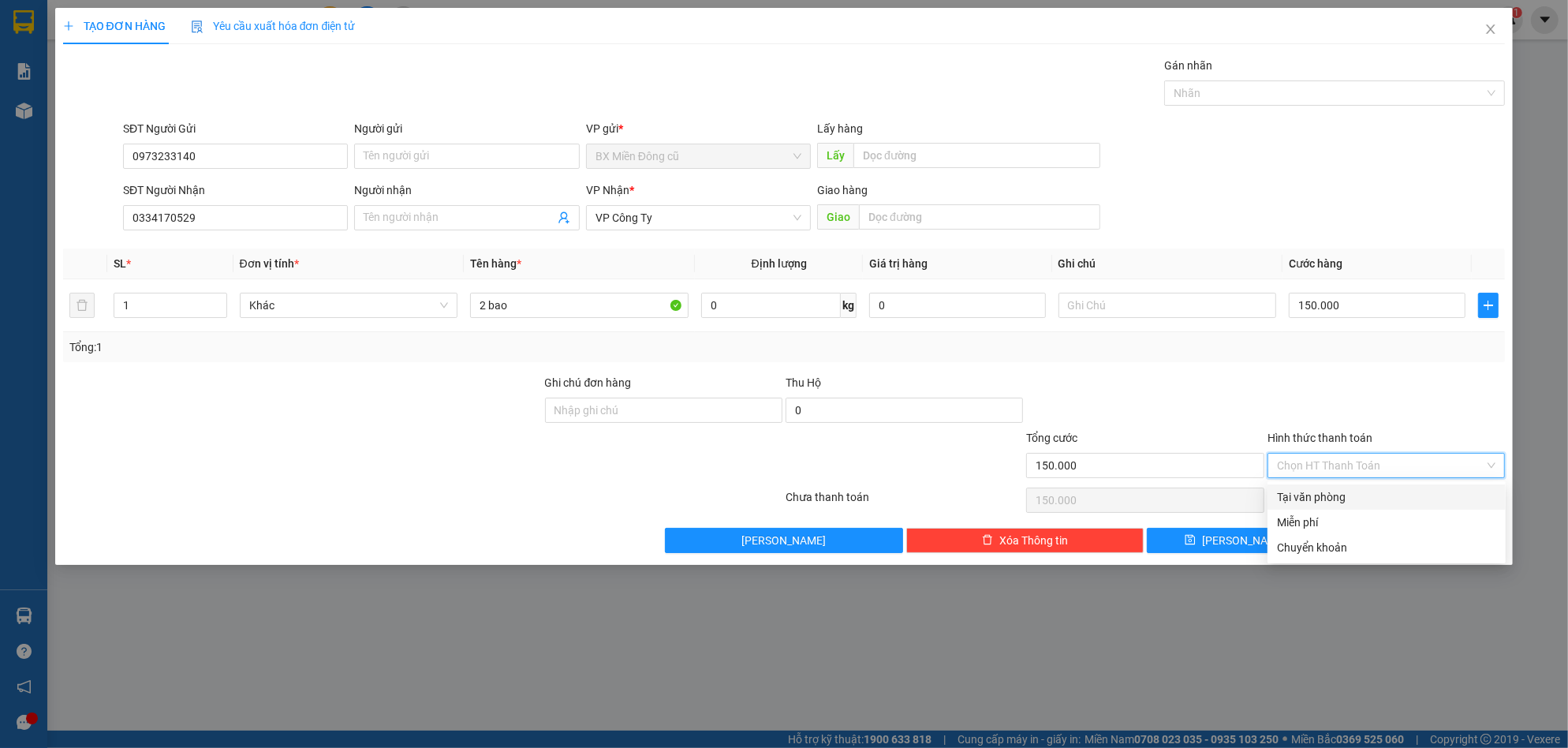
click at [1323, 502] on div "Tại văn phòng" at bounding box center [1386, 497] width 219 height 18
type input "0"
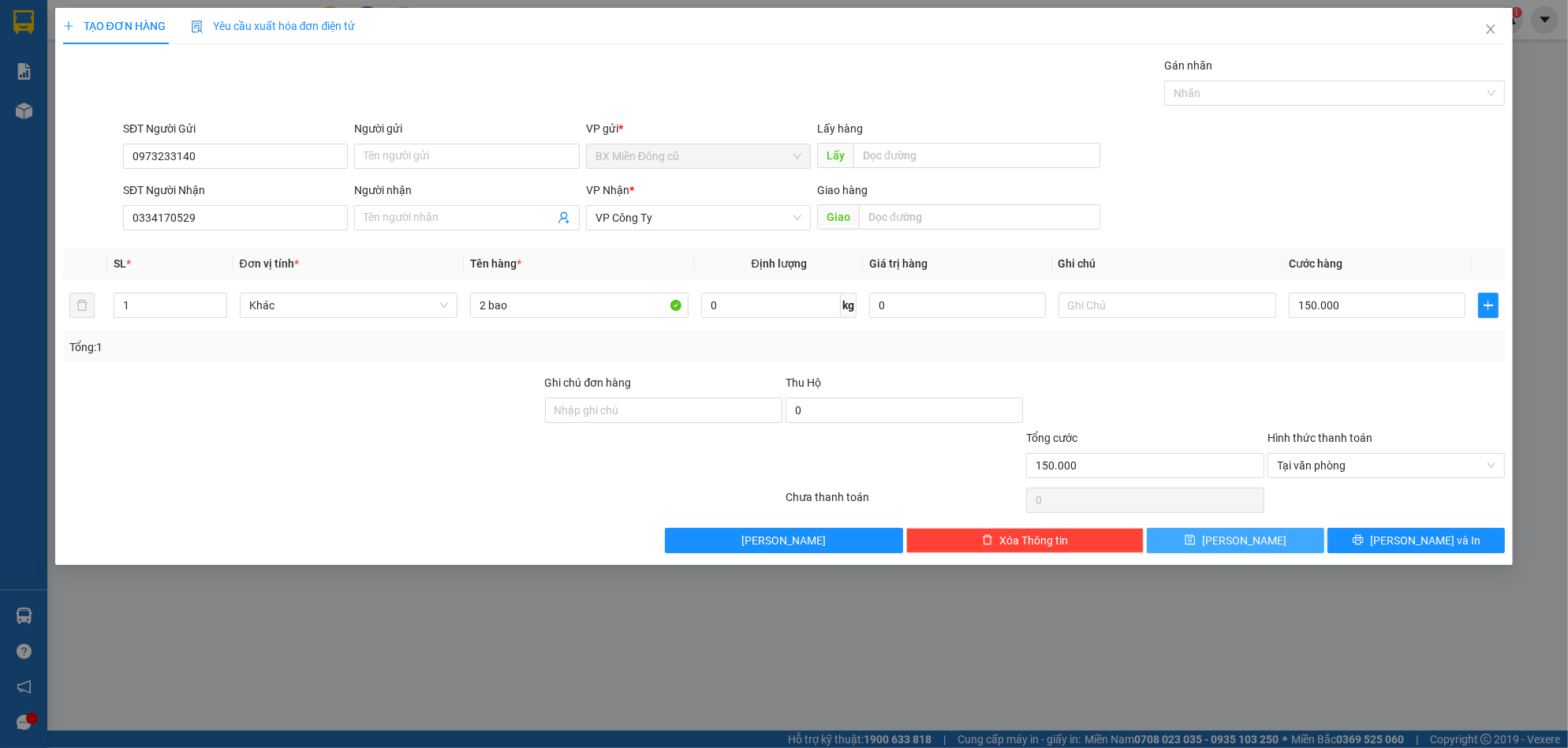
click at [1282, 543] on button "[PERSON_NAME]" at bounding box center [1235, 540] width 177 height 25
type input "0"
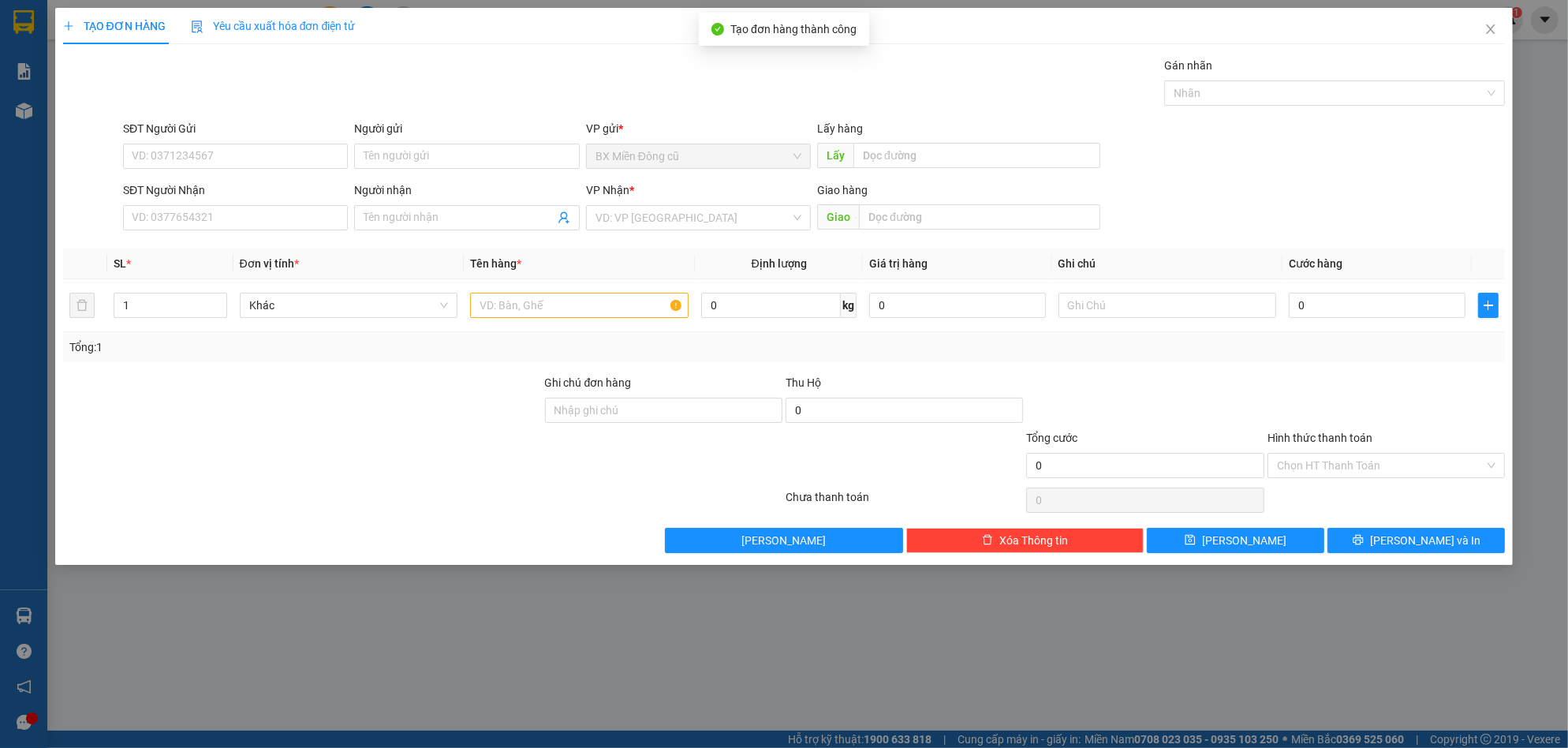
click at [266, 142] on div "SĐT Người Gửi" at bounding box center [235, 131] width 225 height 23
click at [261, 160] on input "SĐT Người Gửi" at bounding box center [235, 156] width 225 height 25
